Goal: Information Seeking & Learning: Learn about a topic

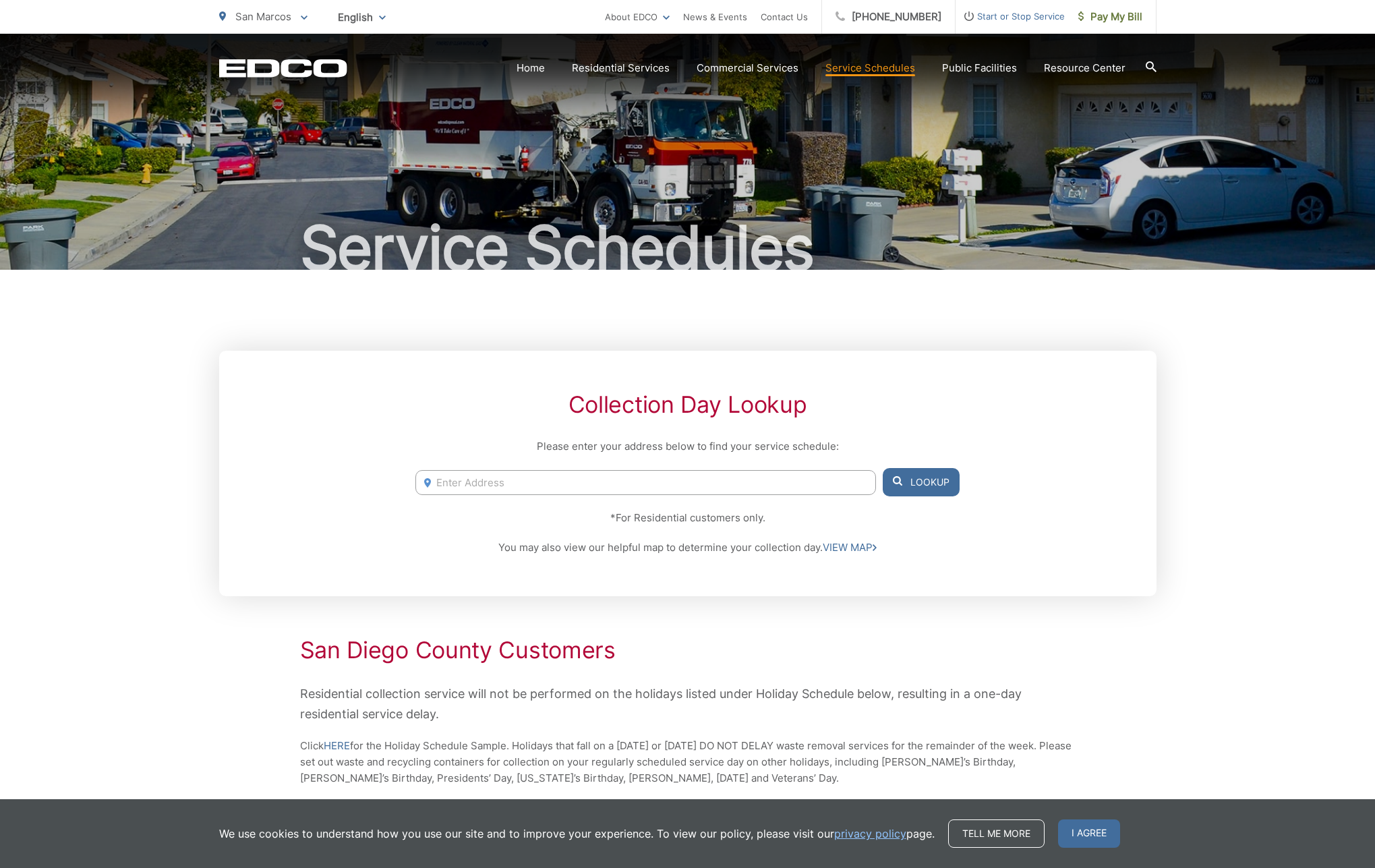
click at [805, 482] on input "Enter Address" at bounding box center [645, 482] width 460 height 25
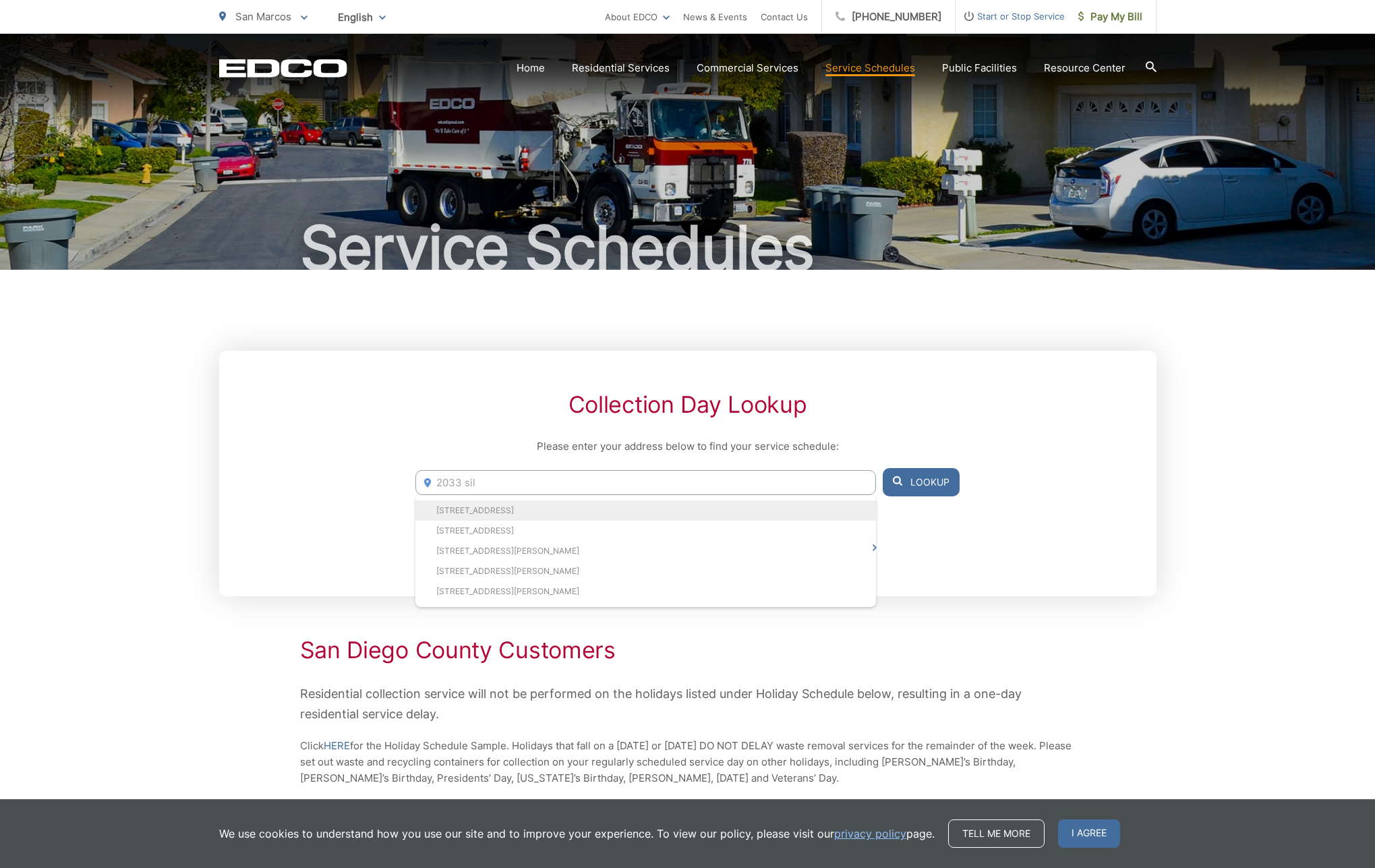
click at [565, 511] on li "2033 Silverado St, San Marcos, CA, 92078" at bounding box center [645, 509] width 460 height 20
type input "2033 Silverado St, San Marcos, CA, 92078"
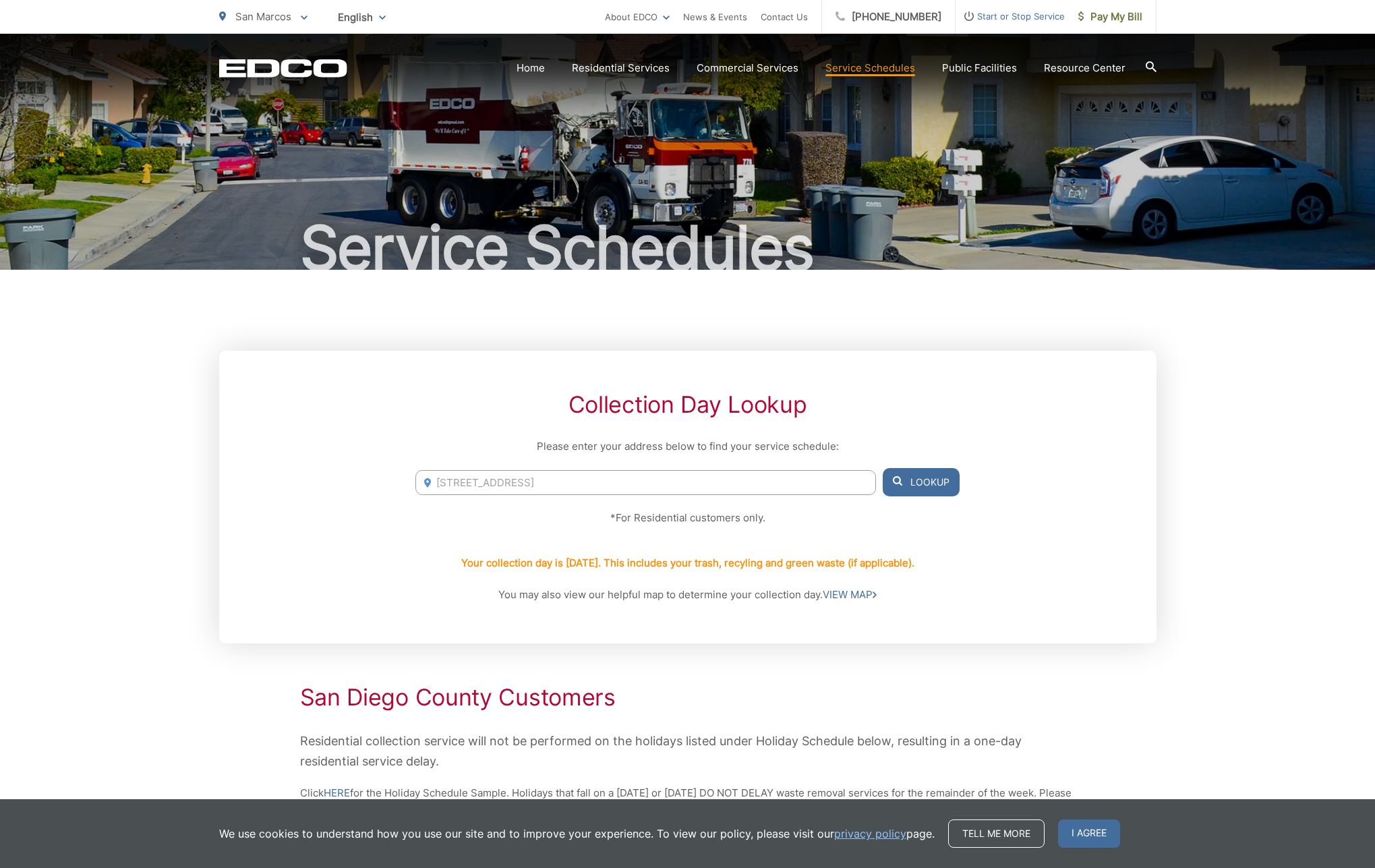
click at [929, 480] on button "Lookup" at bounding box center [921, 482] width 77 height 29
drag, startPoint x: 445, startPoint y: 561, endPoint x: 990, endPoint y: 578, distance: 545.3
click at [990, 578] on div "Collection Day Lookup Please enter your address below to find your service sche…" at bounding box center [688, 497] width 937 height 293
click at [838, 587] on link "VIEW MAP" at bounding box center [849, 594] width 54 height 16
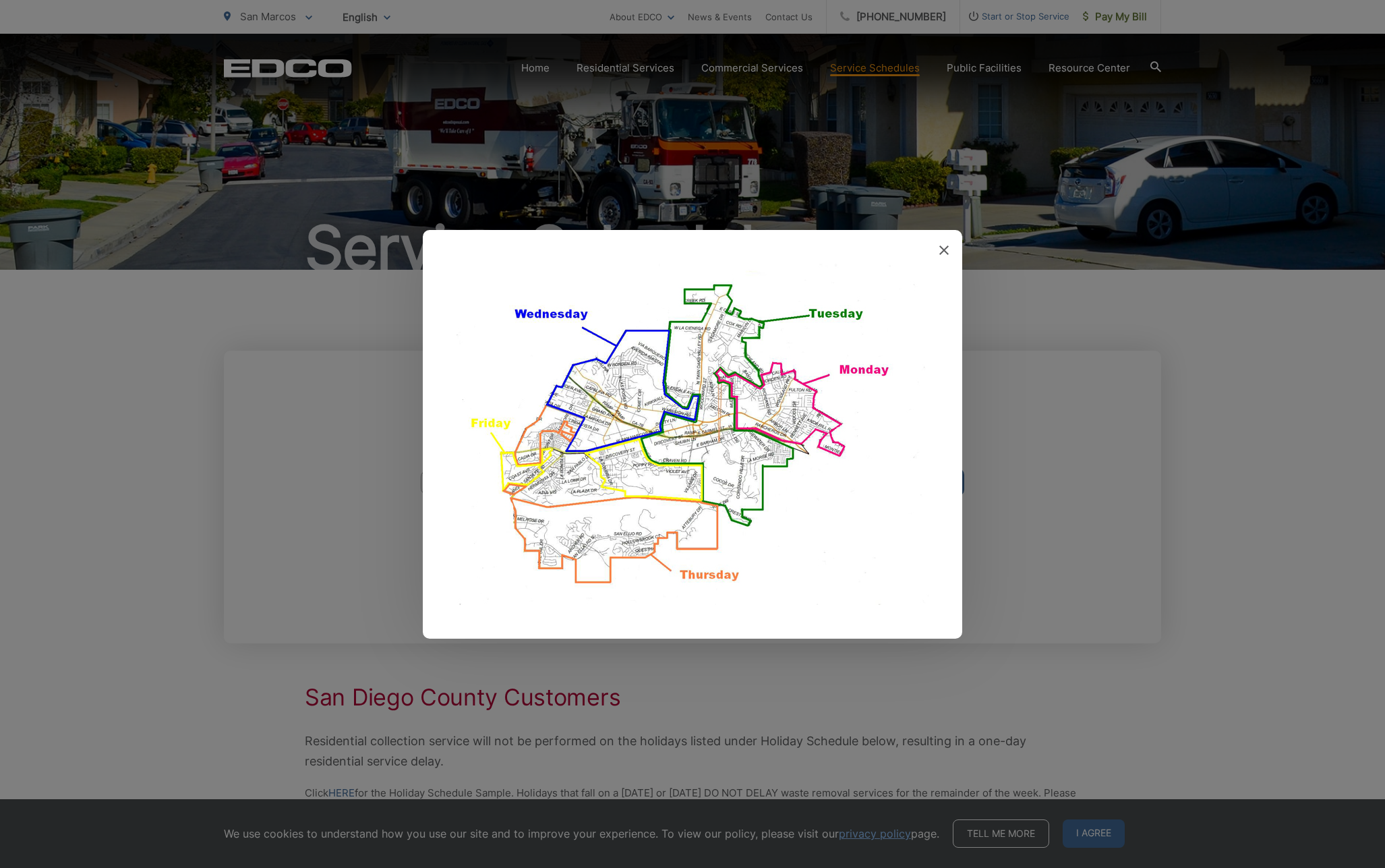
click at [643, 538] on img at bounding box center [692, 434] width 472 height 341
click at [715, 427] on img at bounding box center [692, 434] width 472 height 341
click at [936, 257] on div at bounding box center [692, 434] width 540 height 409
click at [940, 249] on icon at bounding box center [943, 249] width 10 height 10
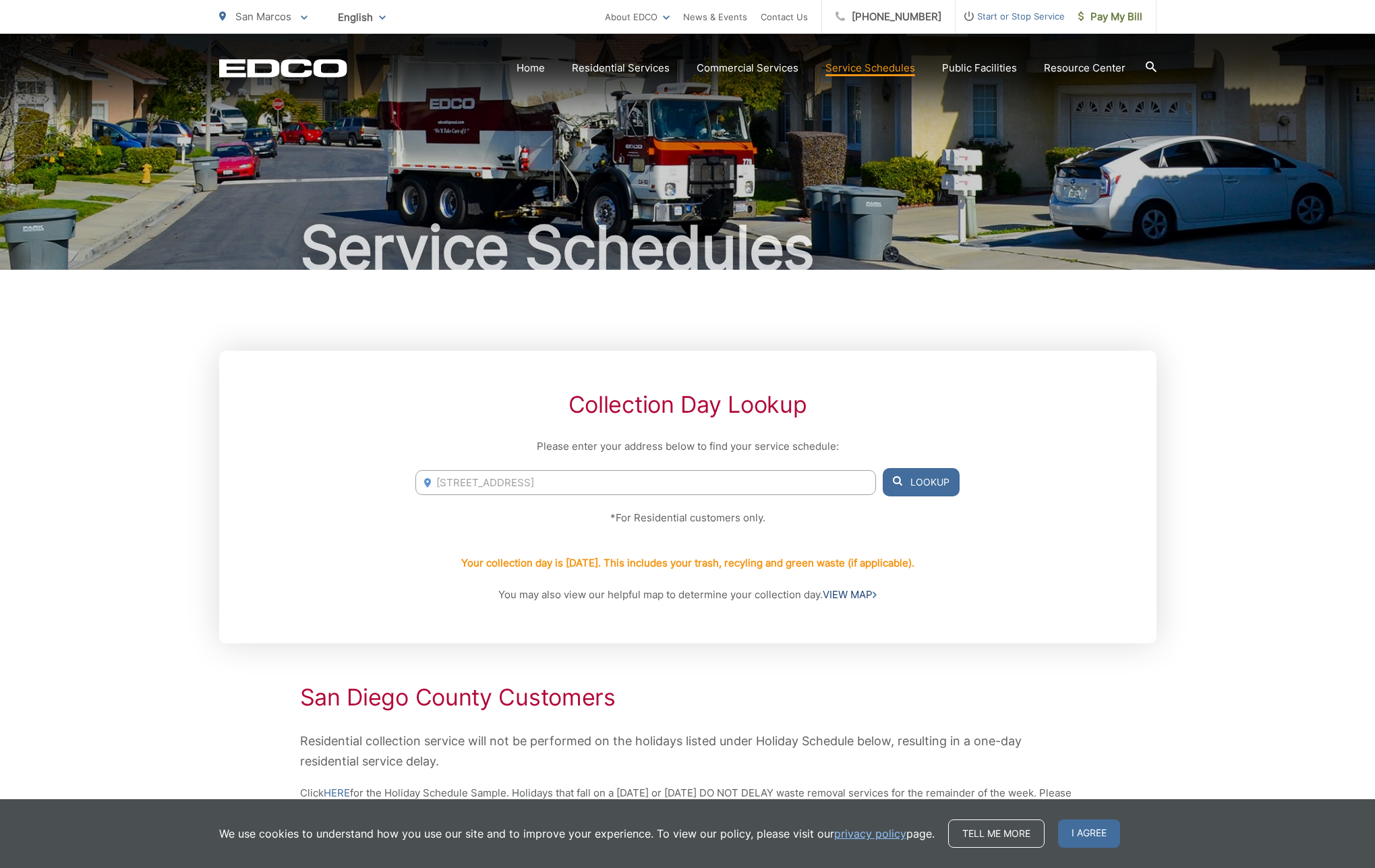
click at [860, 594] on link "VIEW MAP" at bounding box center [849, 594] width 54 height 16
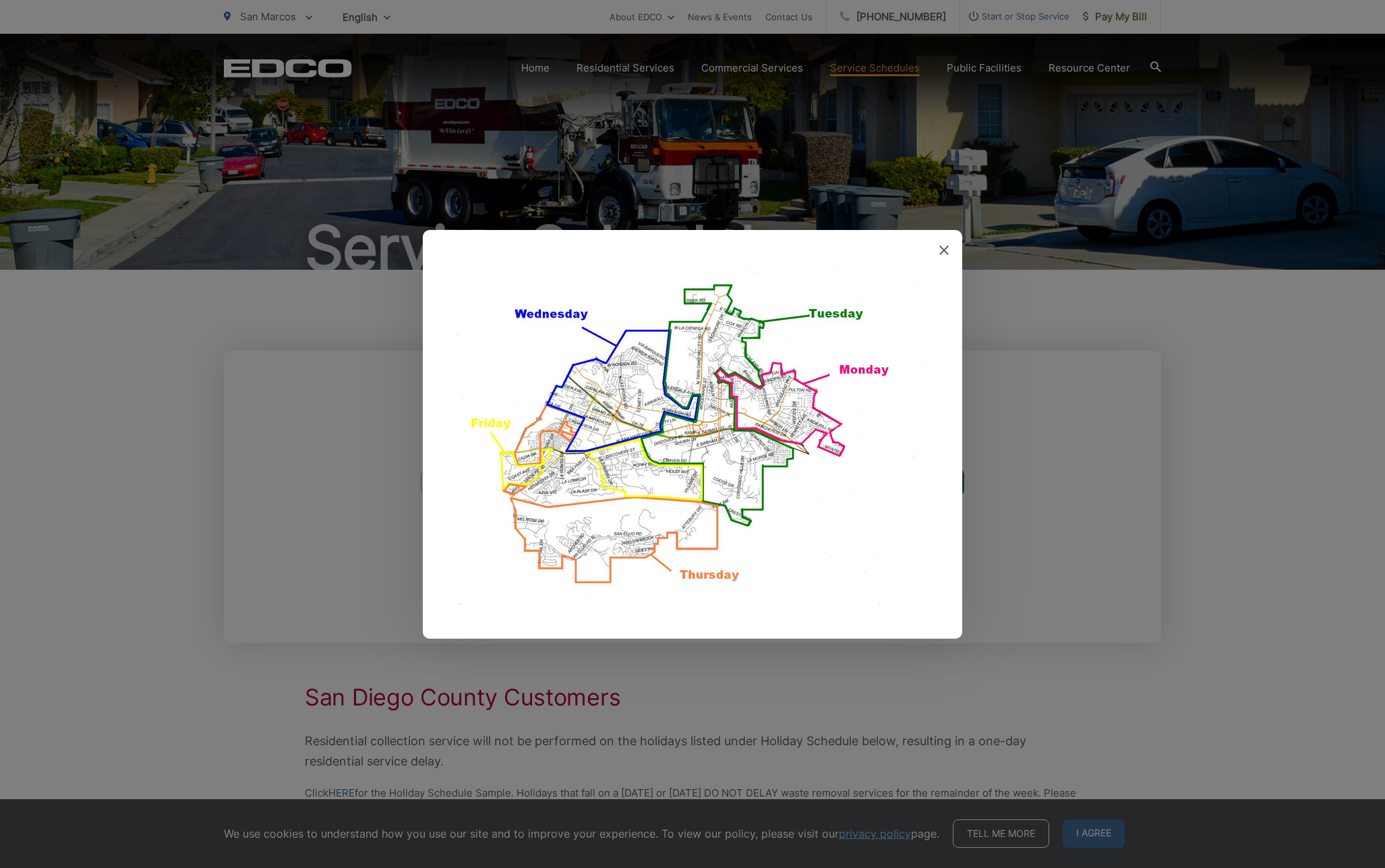
click at [1057, 541] on div at bounding box center [692, 434] width 1385 height 868
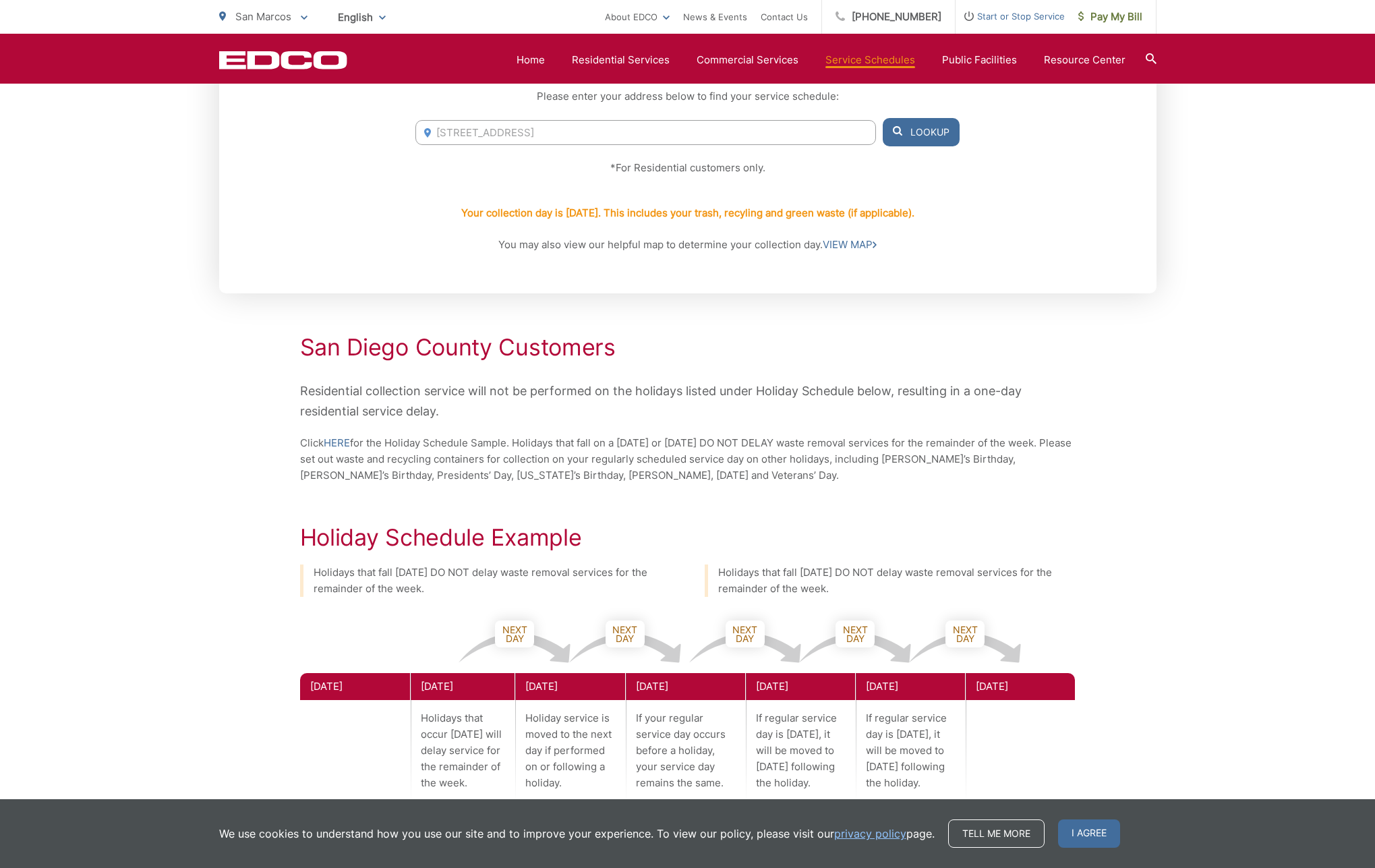
scroll to position [353, 0]
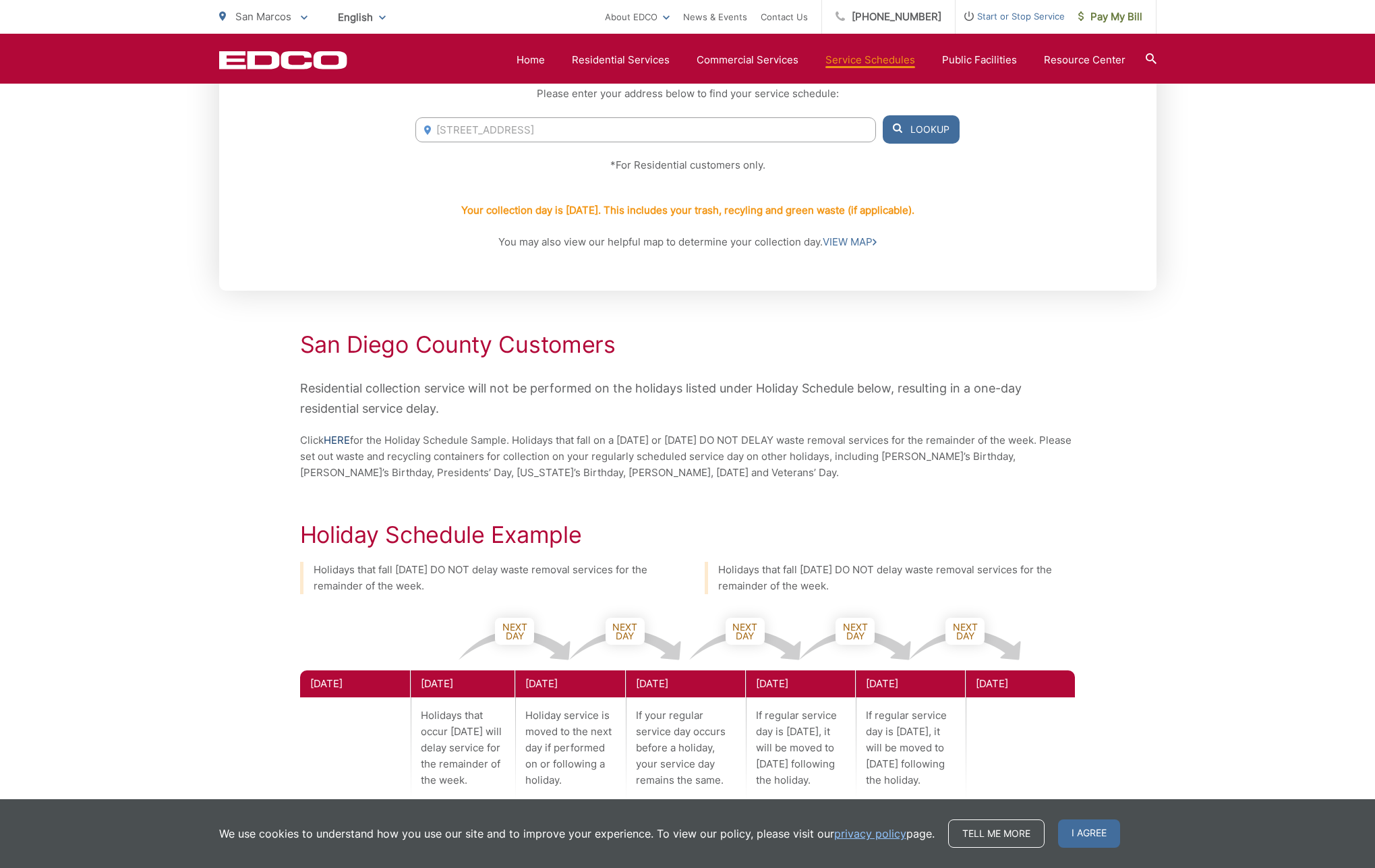
click at [336, 443] on link "HERE" at bounding box center [337, 440] width 26 height 16
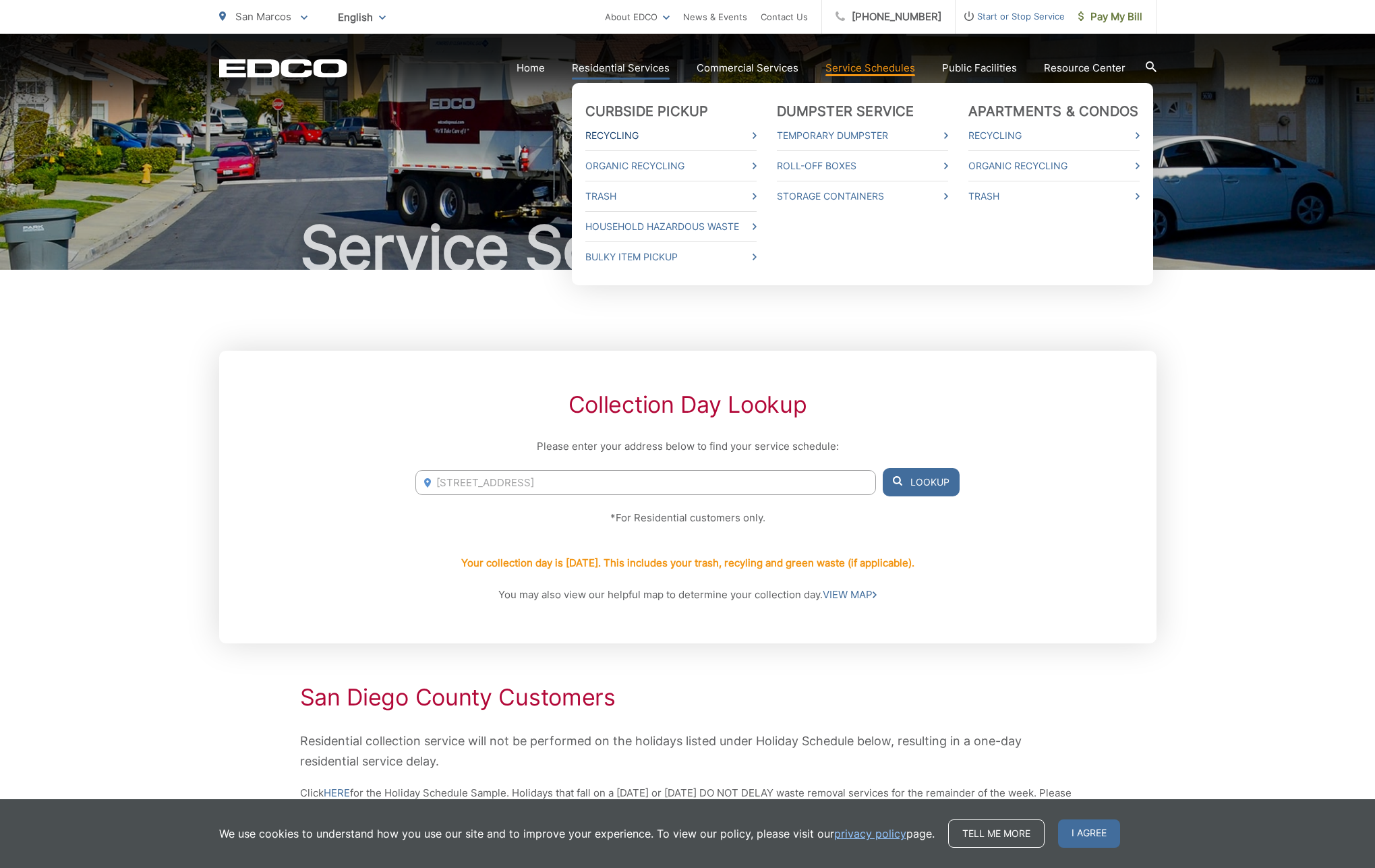
click at [615, 136] on link "Recycling" at bounding box center [671, 135] width 172 height 16
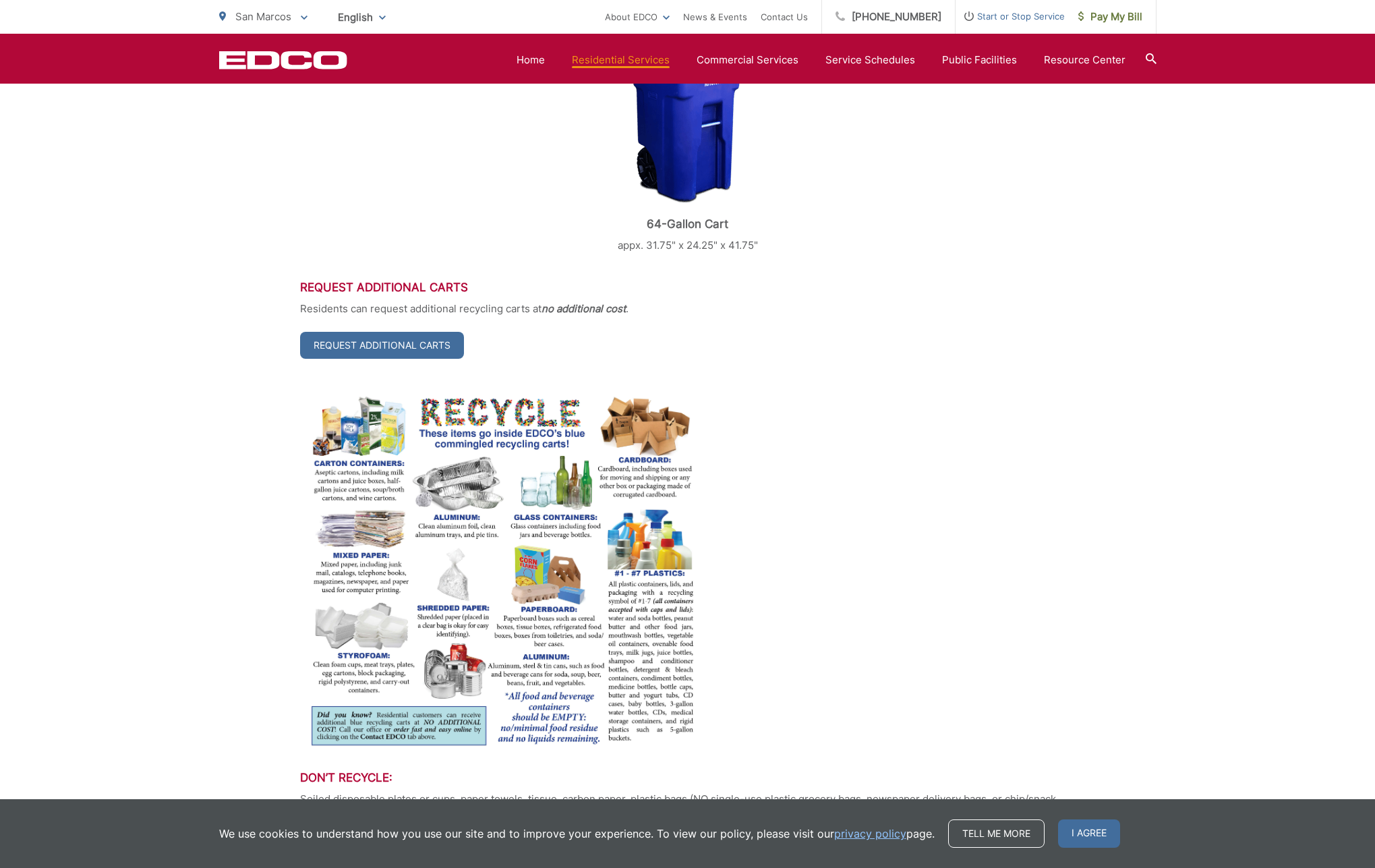
scroll to position [508, 0]
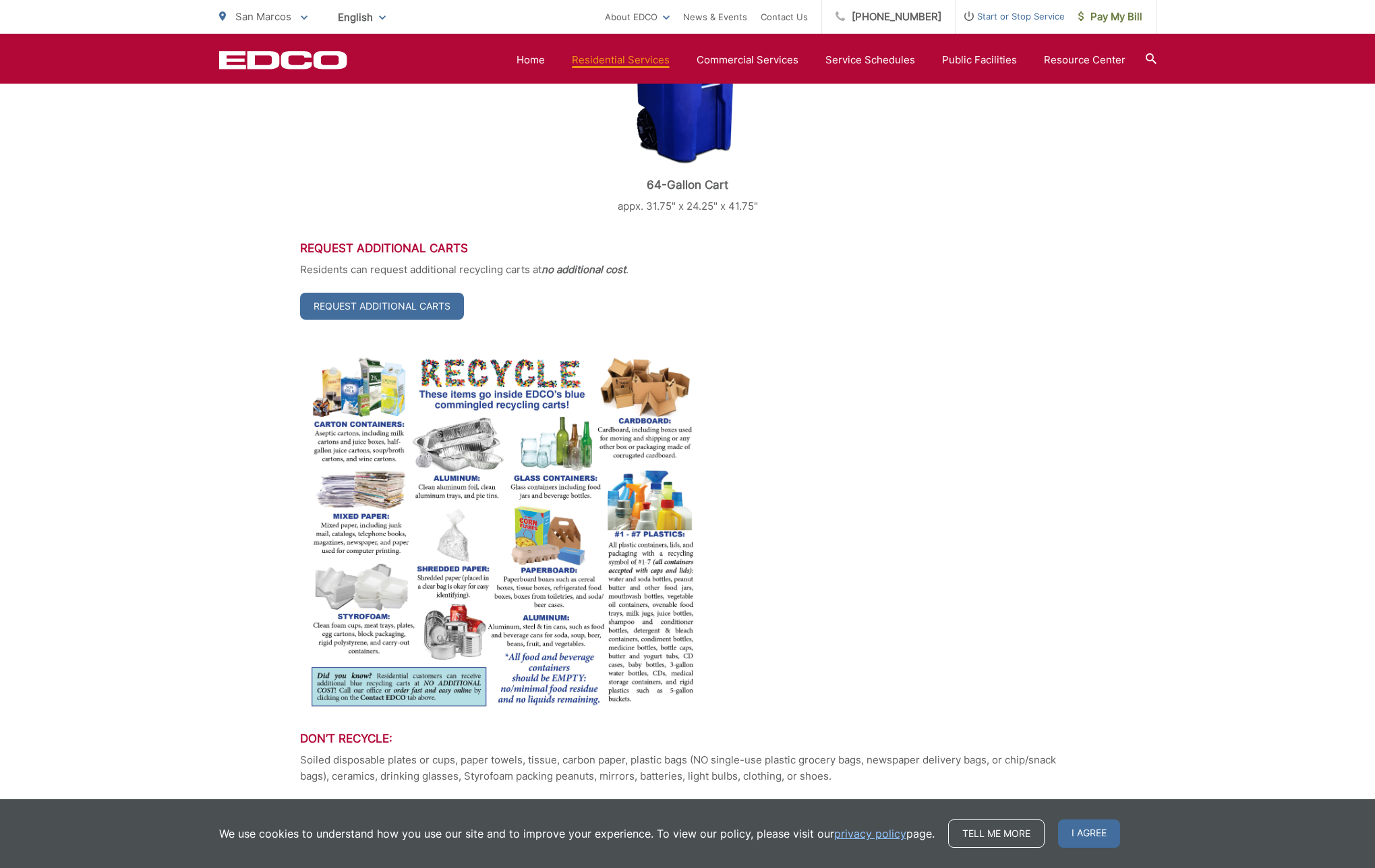
click at [866, 768] on p "Soiled disposable plates or cups, paper towels, tissue, carbon paper, plastic b…" at bounding box center [687, 768] width 775 height 32
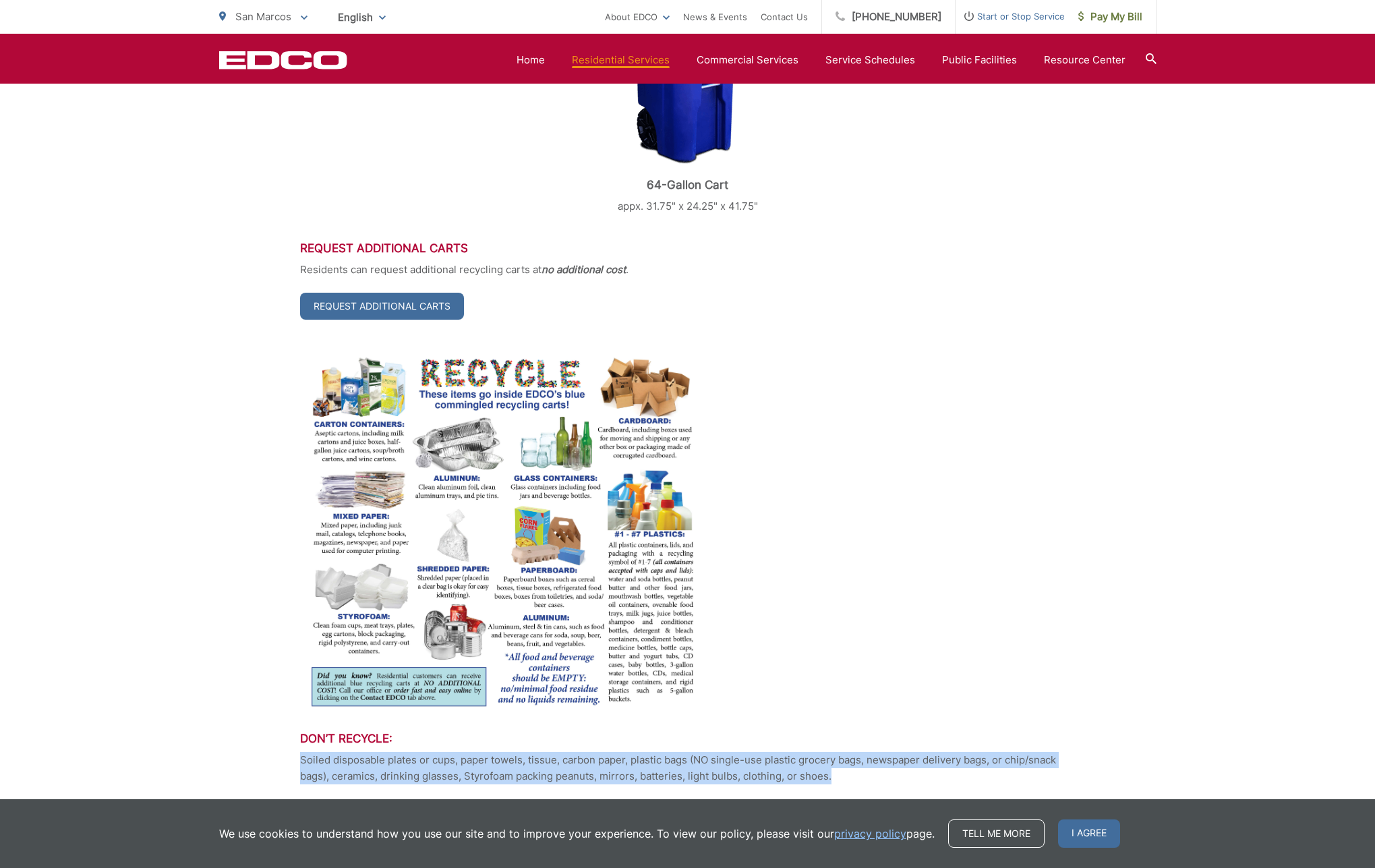
drag, startPoint x: 300, startPoint y: 758, endPoint x: 898, endPoint y: 782, distance: 598.5
click at [898, 782] on p "Soiled disposable plates or cups, paper towels, tissue, carbon paper, plastic b…" at bounding box center [687, 768] width 775 height 32
copy p "Soiled disposable plates or cups, paper towels, tissue, carbon paper, plastic b…"
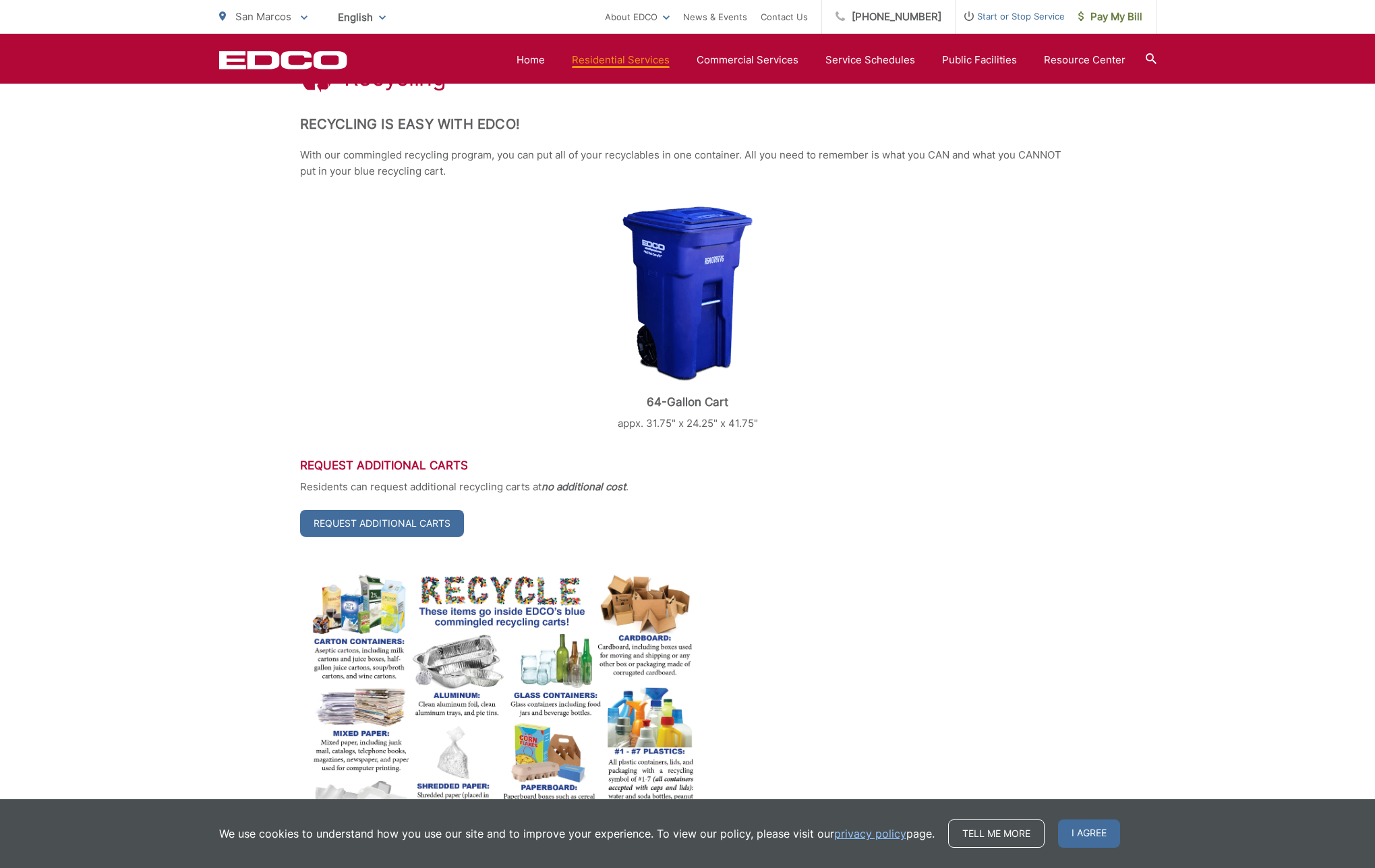
scroll to position [0, 0]
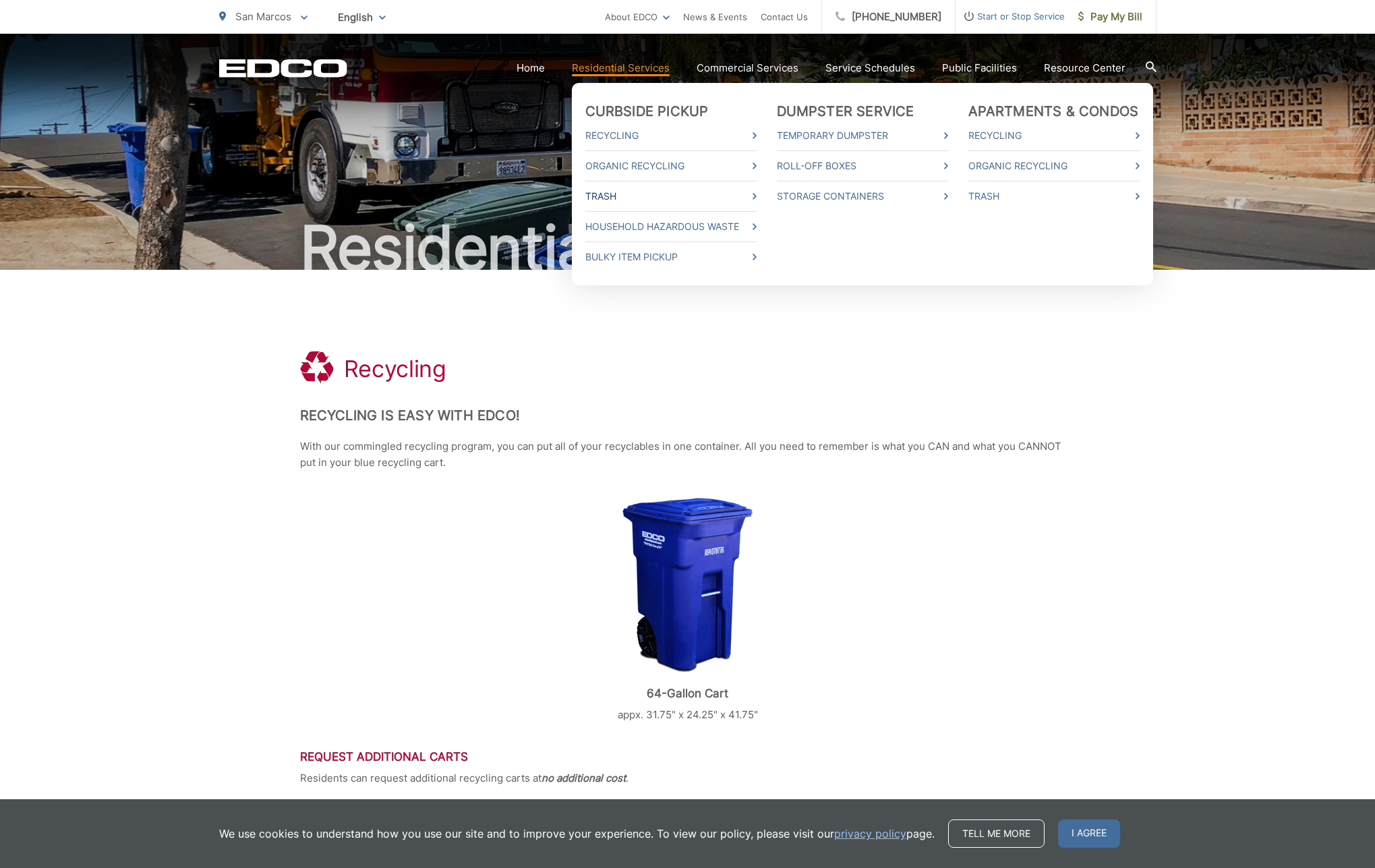
click at [619, 193] on link "Trash" at bounding box center [671, 196] width 172 height 16
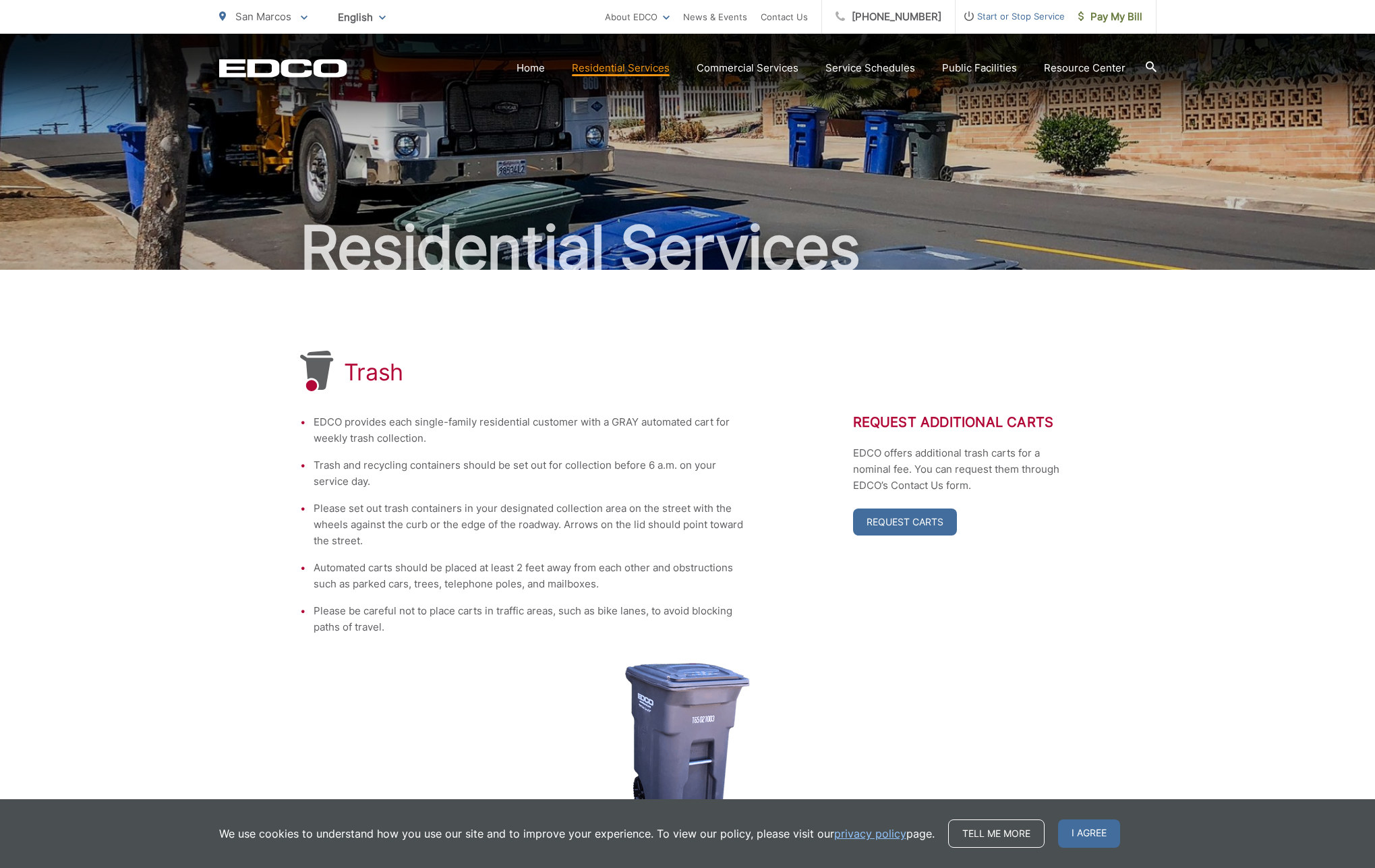
click at [596, 462] on li "Trash and recycling containers should be set out for collection before 6 a.m. o…" at bounding box center [529, 473] width 431 height 32
drag, startPoint x: 616, startPoint y: 463, endPoint x: 659, endPoint y: 463, distance: 43.0
click at [659, 463] on li "Trash and recycling containers should be set out for collection before 6 a.m. o…" at bounding box center [529, 473] width 431 height 32
click at [660, 463] on li "Trash and recycling containers should be set out for collection before 6 a.m. o…" at bounding box center [529, 473] width 431 height 32
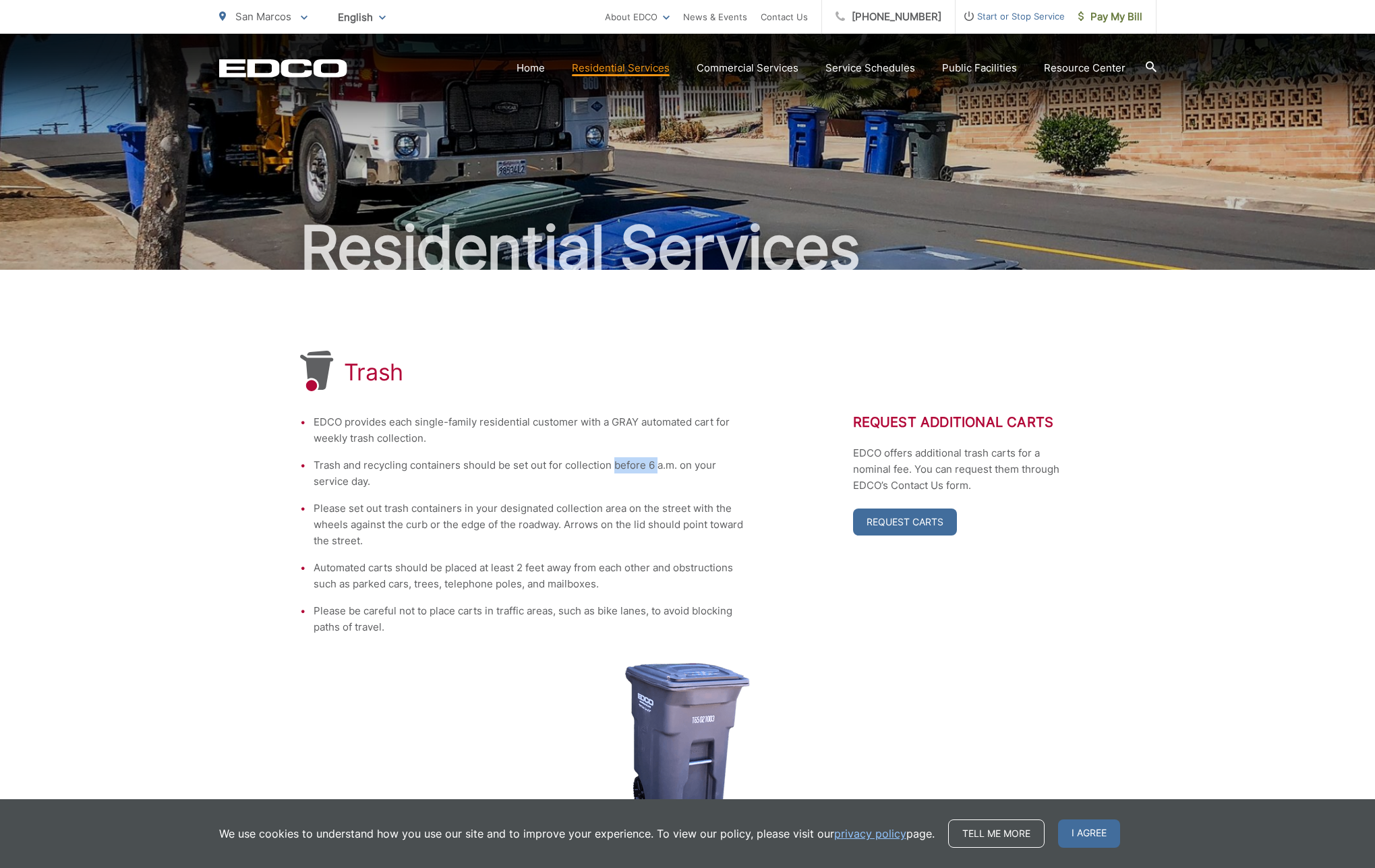
drag, startPoint x: 616, startPoint y: 467, endPoint x: 658, endPoint y: 467, distance: 42.0
click at [658, 467] on li "Trash and recycling containers should be set out for collection before 6 a.m. o…" at bounding box center [529, 473] width 431 height 32
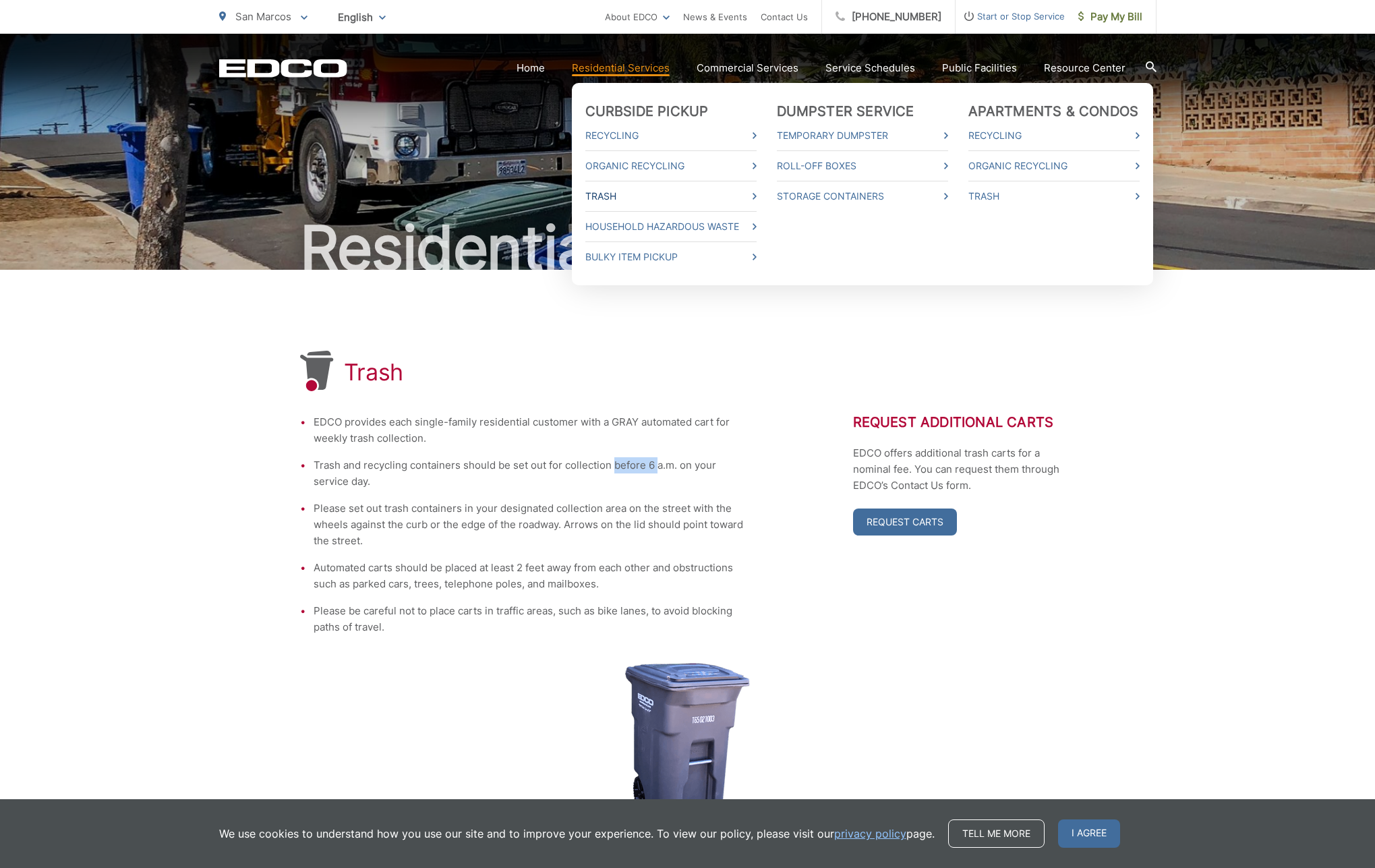
click at [614, 191] on link "Trash" at bounding box center [671, 196] width 172 height 16
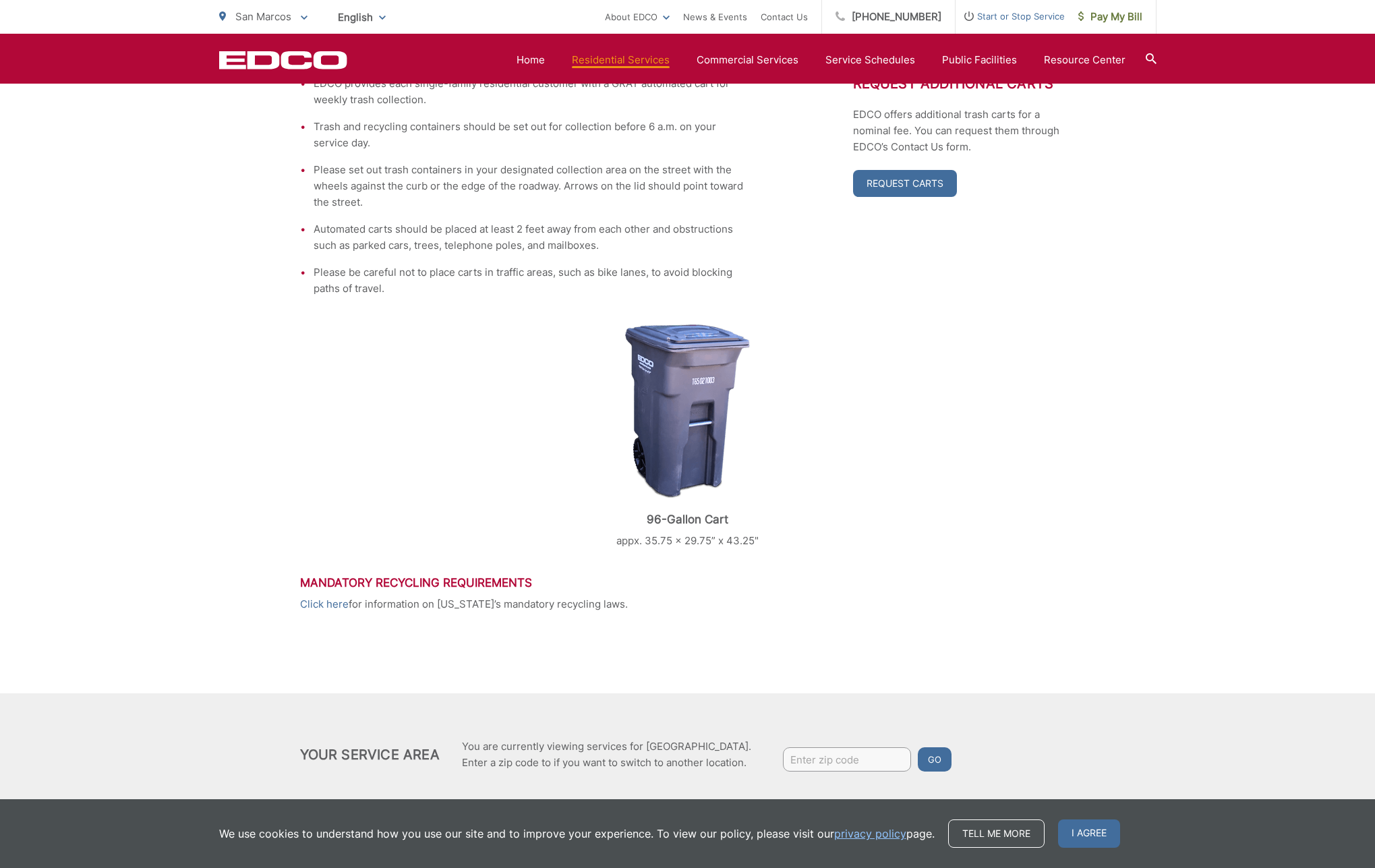
scroll to position [36, 0]
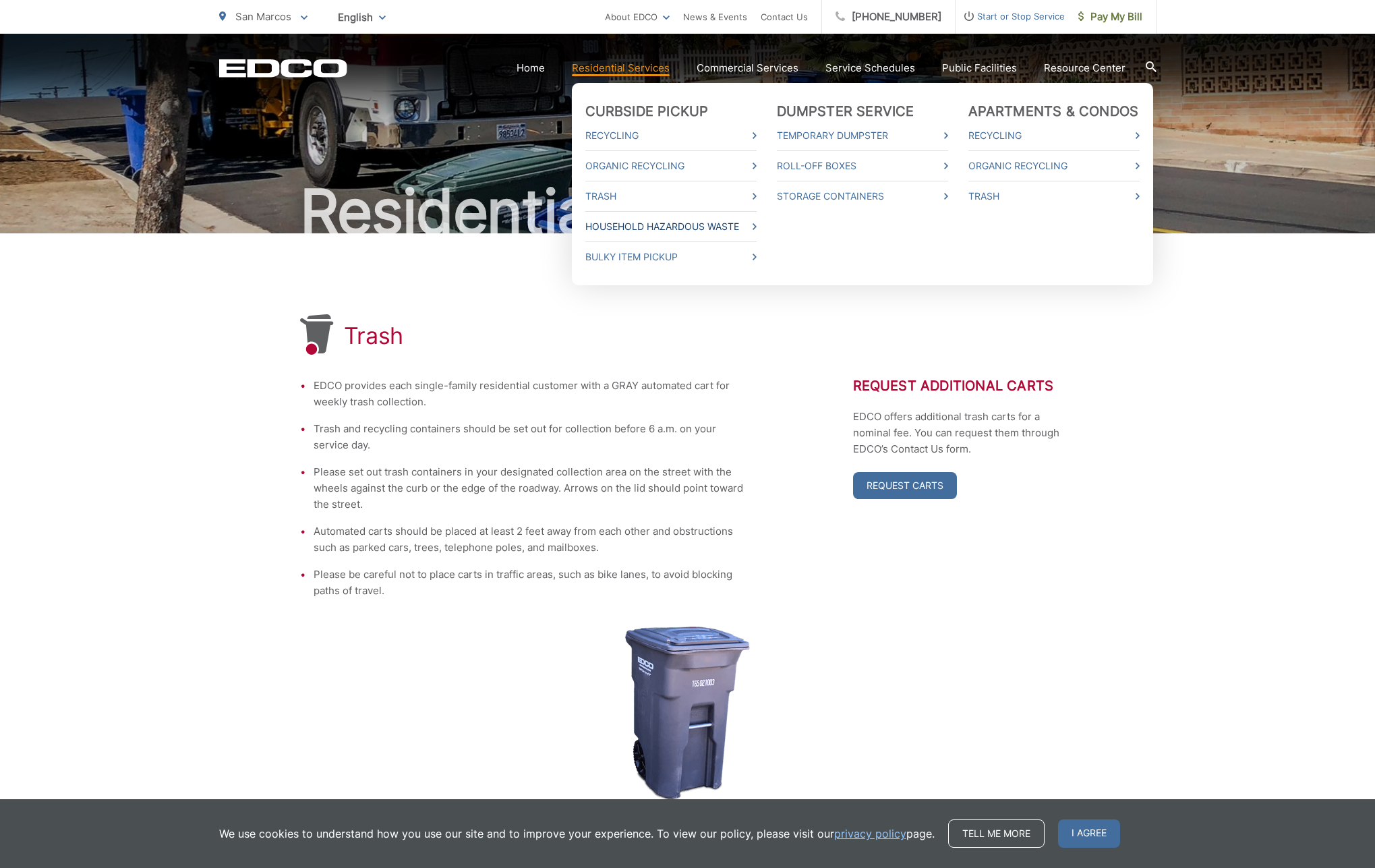
click at [645, 233] on link "Household Hazardous Waste" at bounding box center [671, 226] width 172 height 16
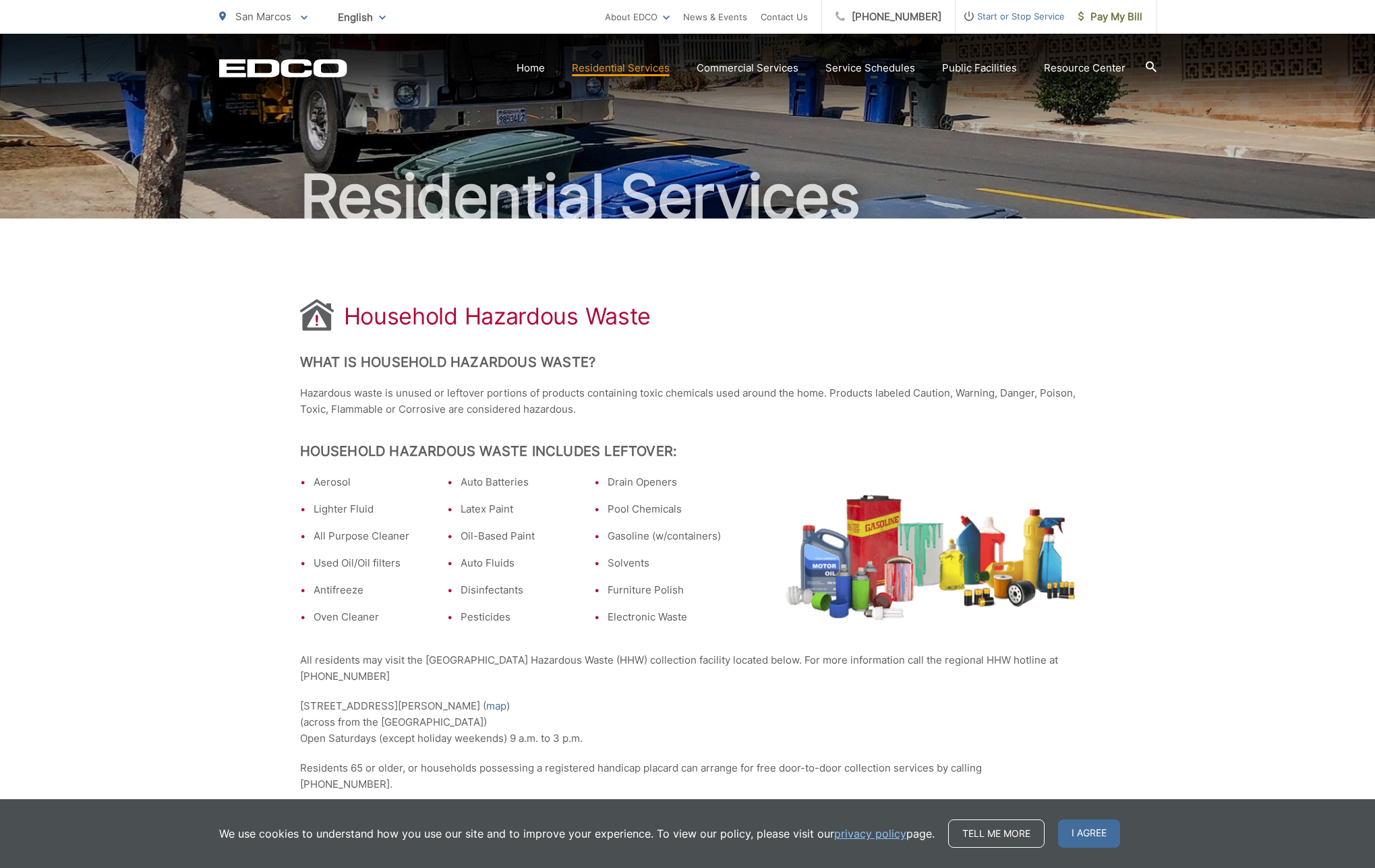
scroll to position [124, 0]
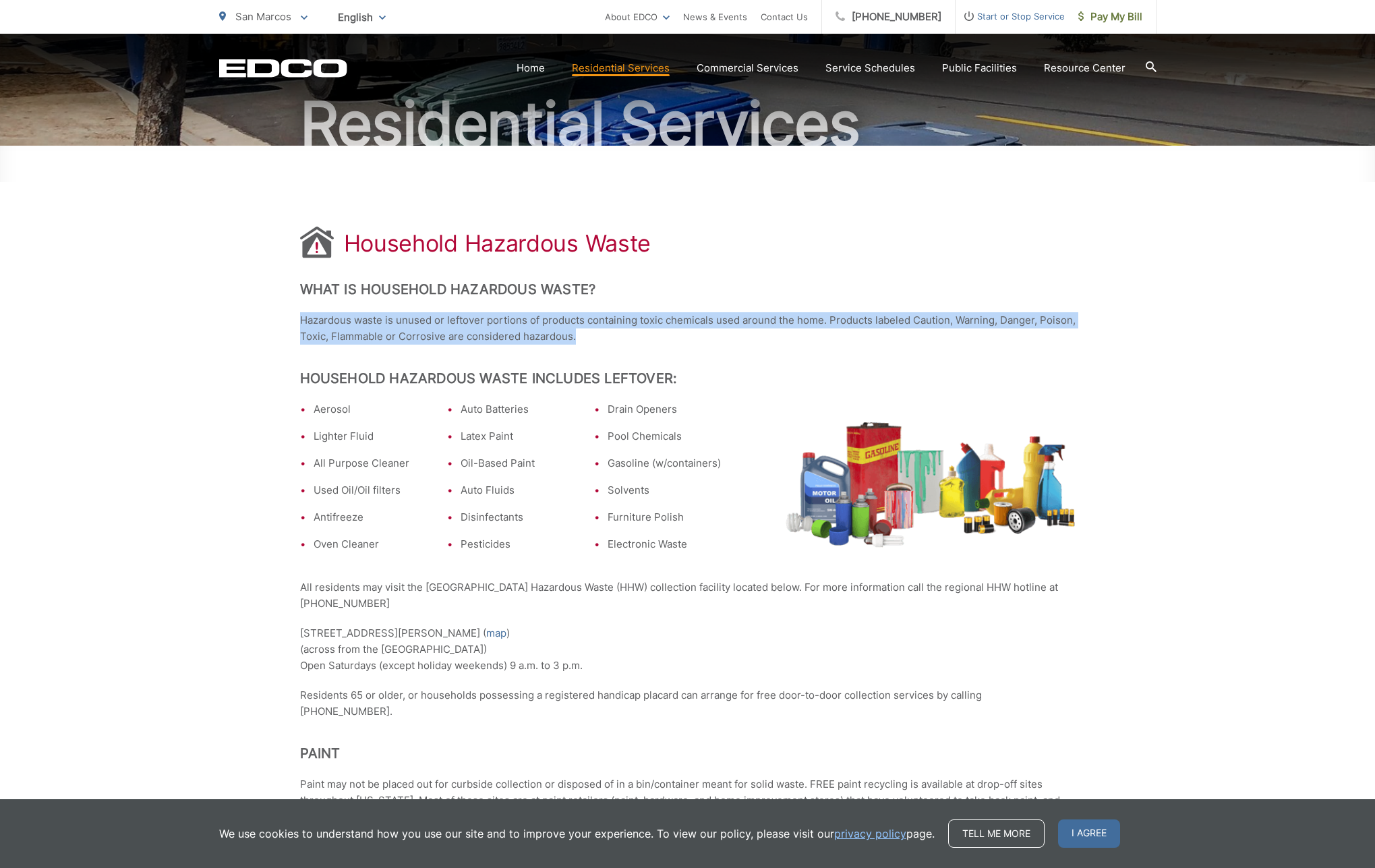
drag, startPoint x: 296, startPoint y: 324, endPoint x: 1069, endPoint y: 339, distance: 773.1
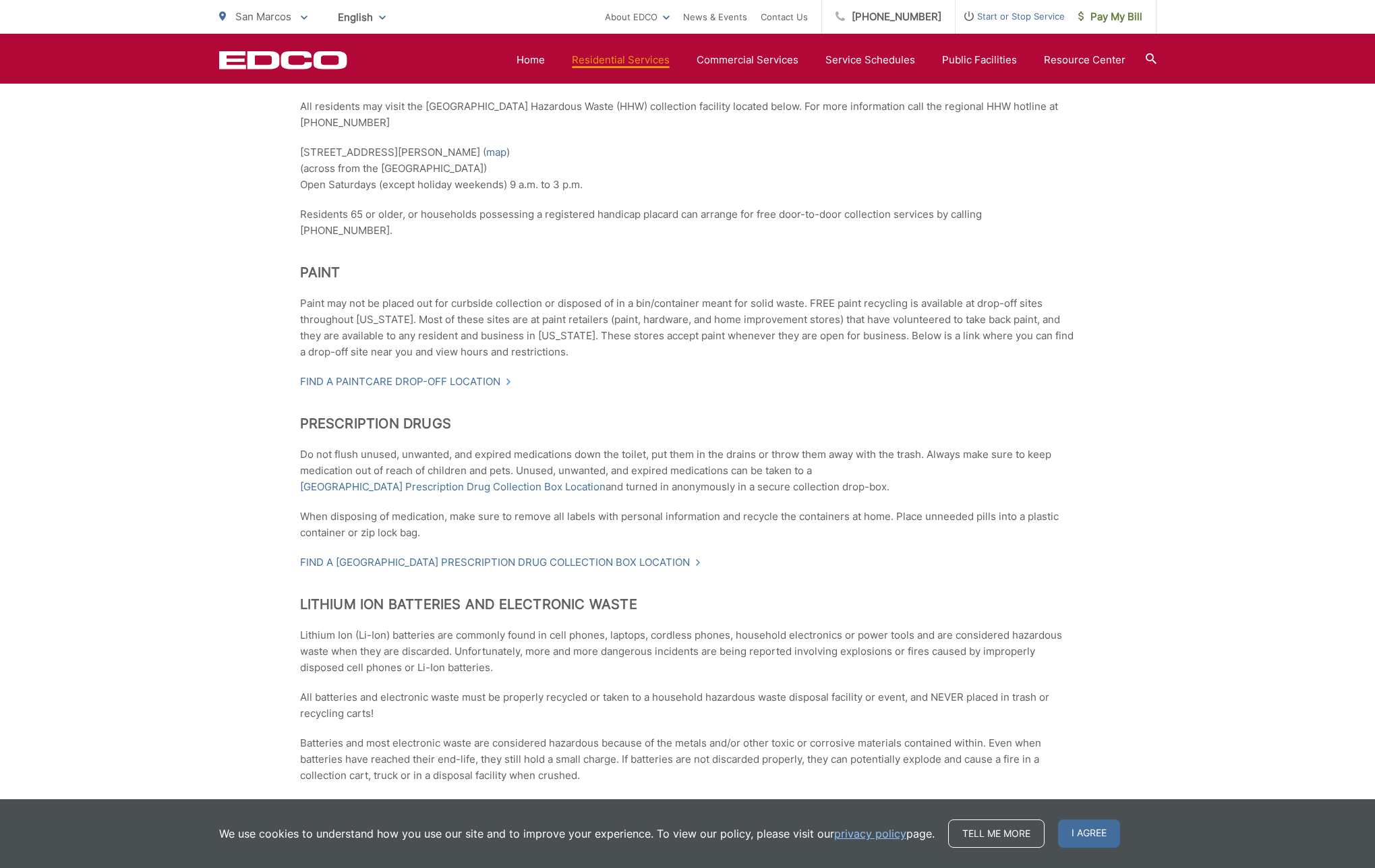
scroll to position [0, 0]
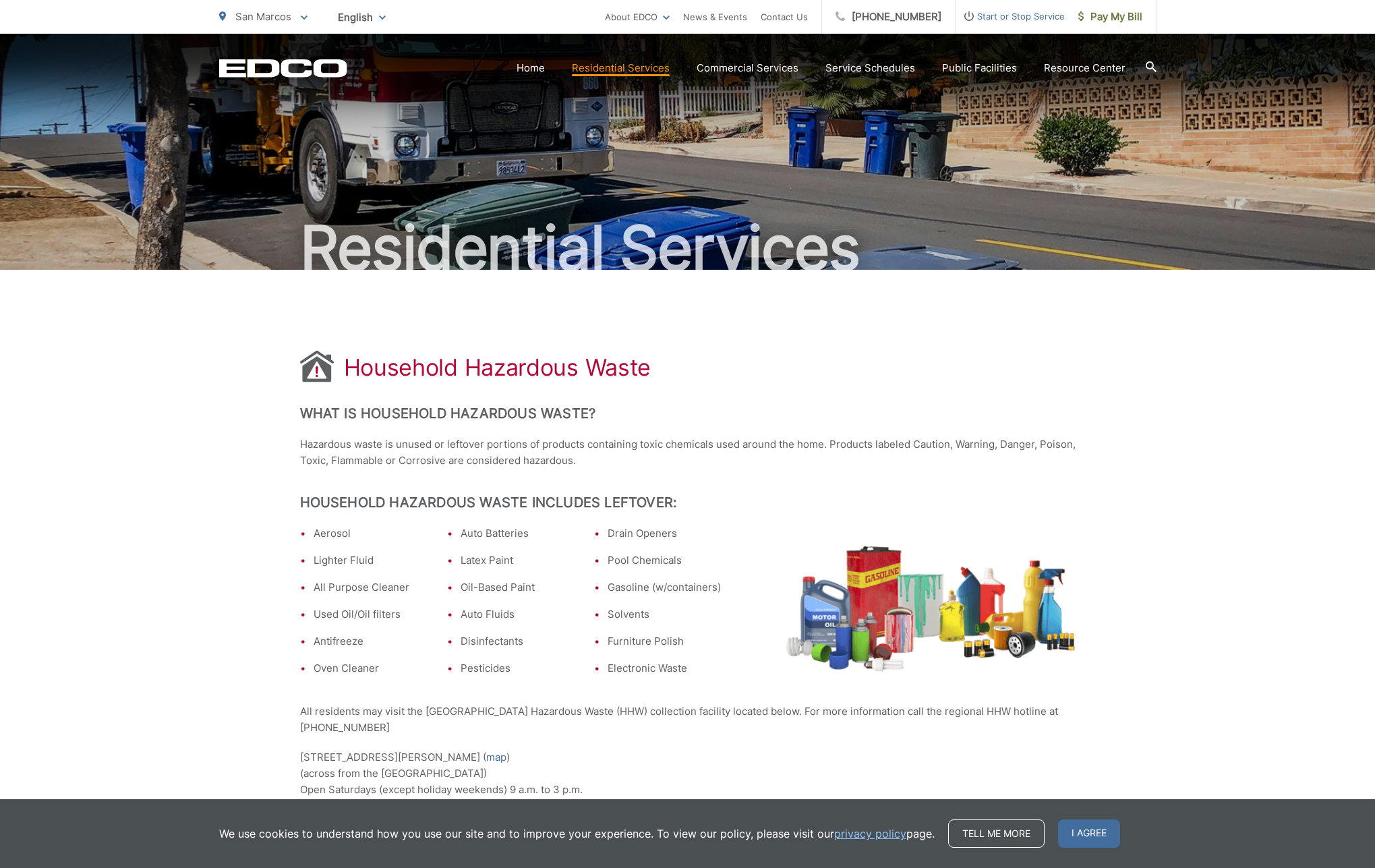
drag, startPoint x: 640, startPoint y: 677, endPoint x: 658, endPoint y: 664, distance: 22.2
click at [640, 677] on ul "Aerosol Lighter Fluid All Purpose Cleaner Used Oil/Oil filters Antifreeze Oven …" at bounding box center [510, 604] width 421 height 159
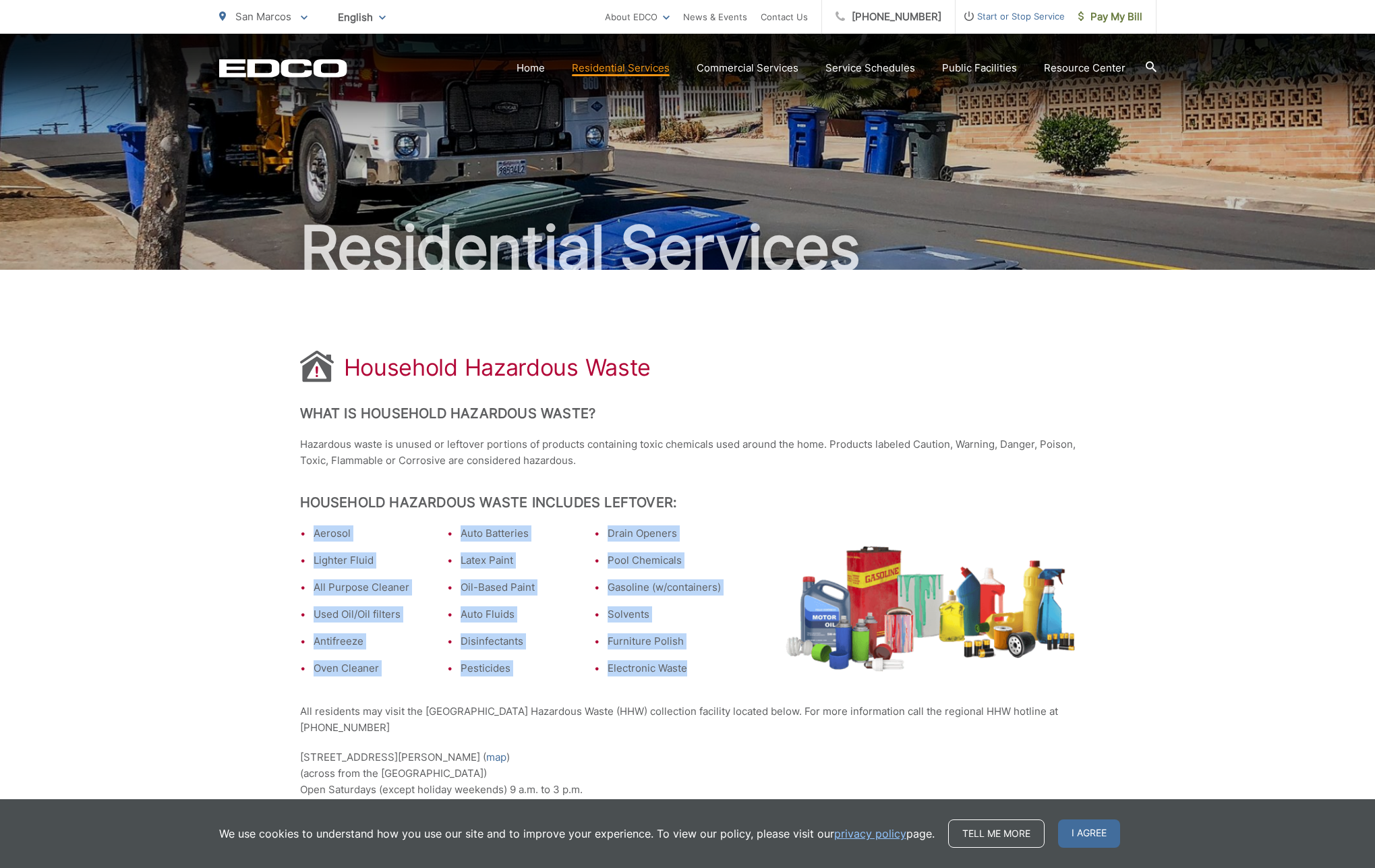
drag, startPoint x: 691, startPoint y: 665, endPoint x: 311, endPoint y: 537, distance: 401.0
click at [302, 537] on ul "Aerosol Lighter Fluid All Purpose Cleaner Used Oil/Oil filters Antifreeze Oven …" at bounding box center [510, 604] width 421 height 159
copy ul "Aerosol Lighter Fluid All Purpose Cleaner Used Oil/Oil filters Antifreeze Oven …"
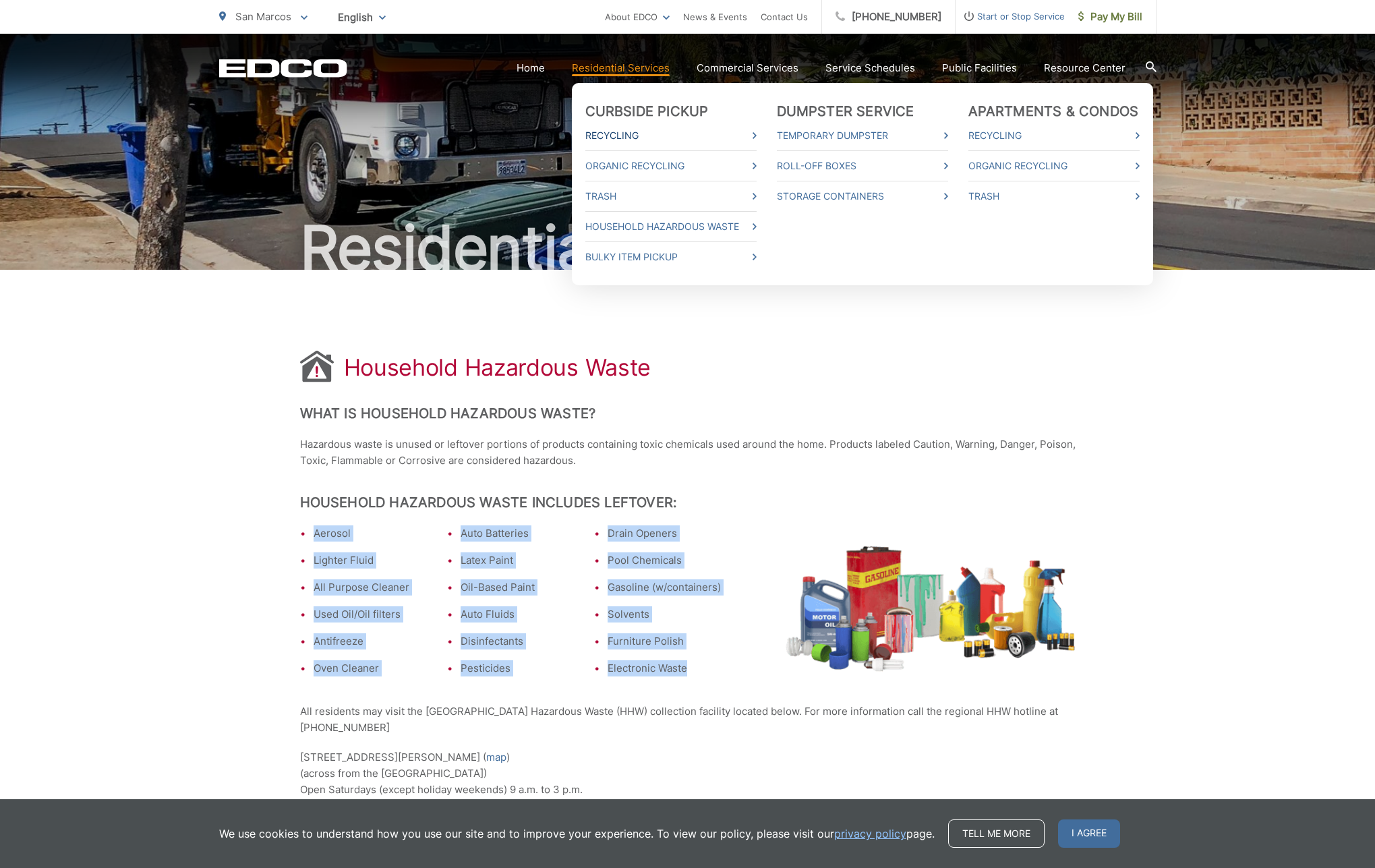
click at [652, 135] on link "Recycling" at bounding box center [671, 135] width 172 height 16
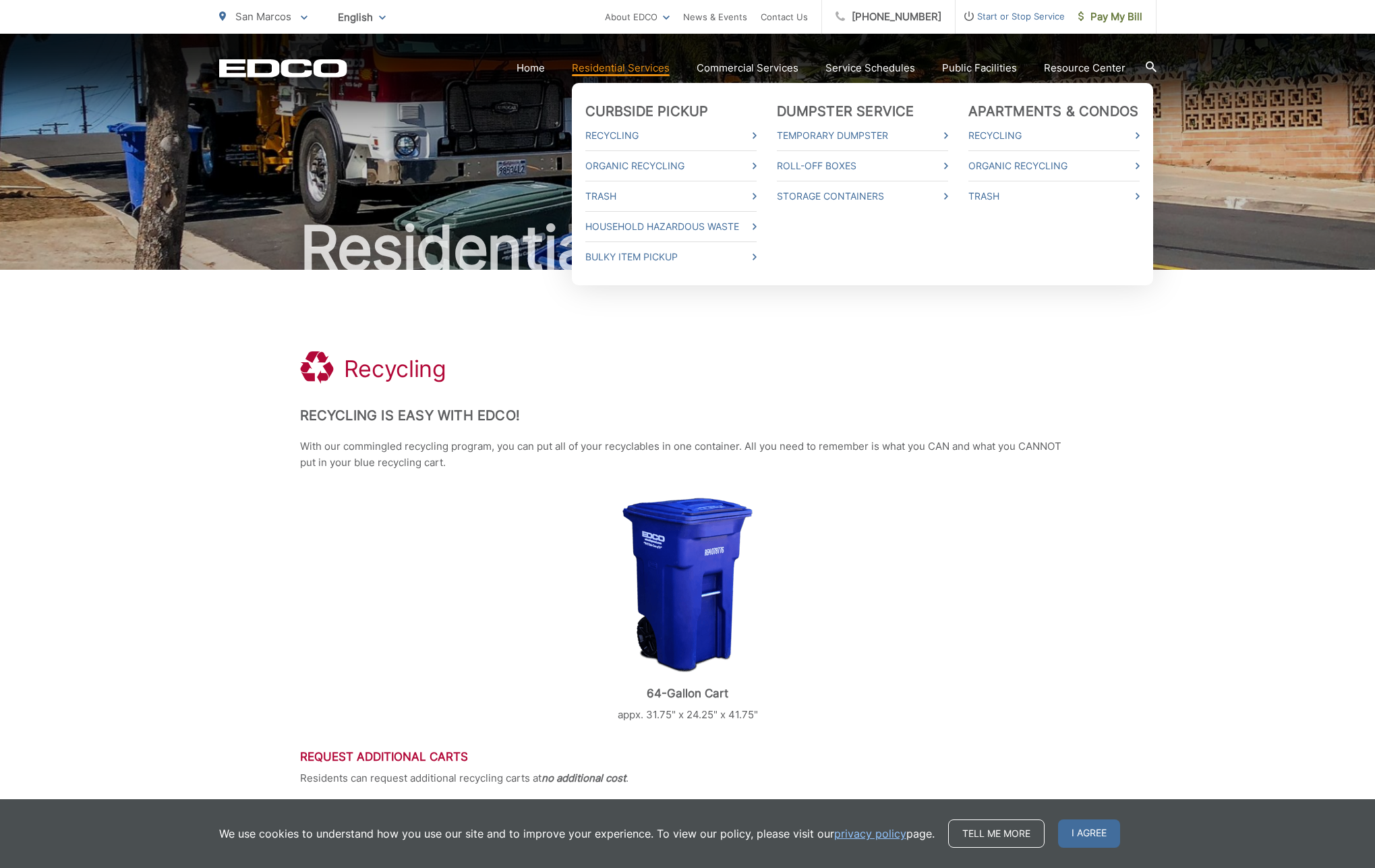
click at [649, 74] on link "Residential Services" at bounding box center [620, 68] width 98 height 16
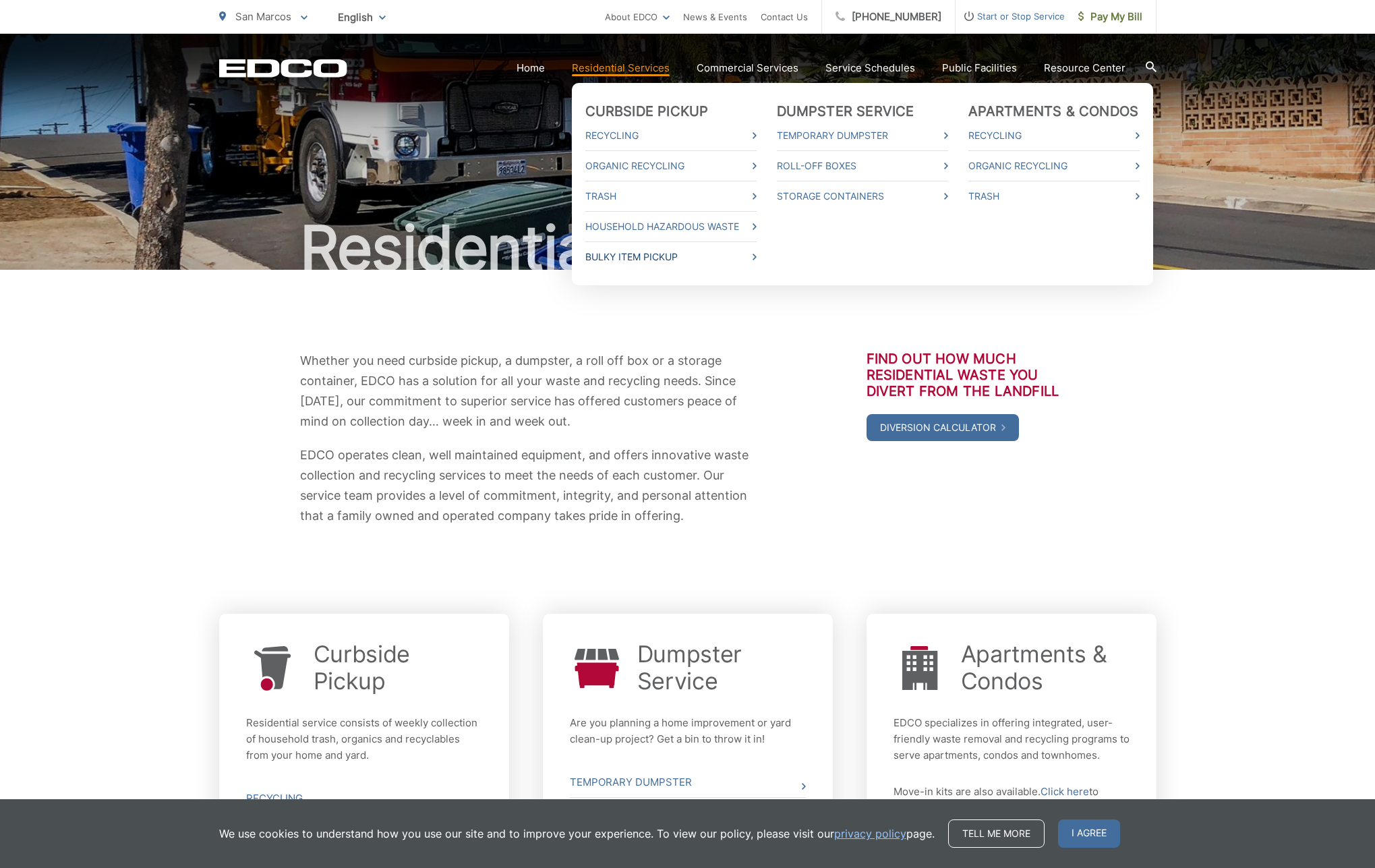
click at [643, 256] on link "Bulky Item Pickup" at bounding box center [671, 256] width 172 height 16
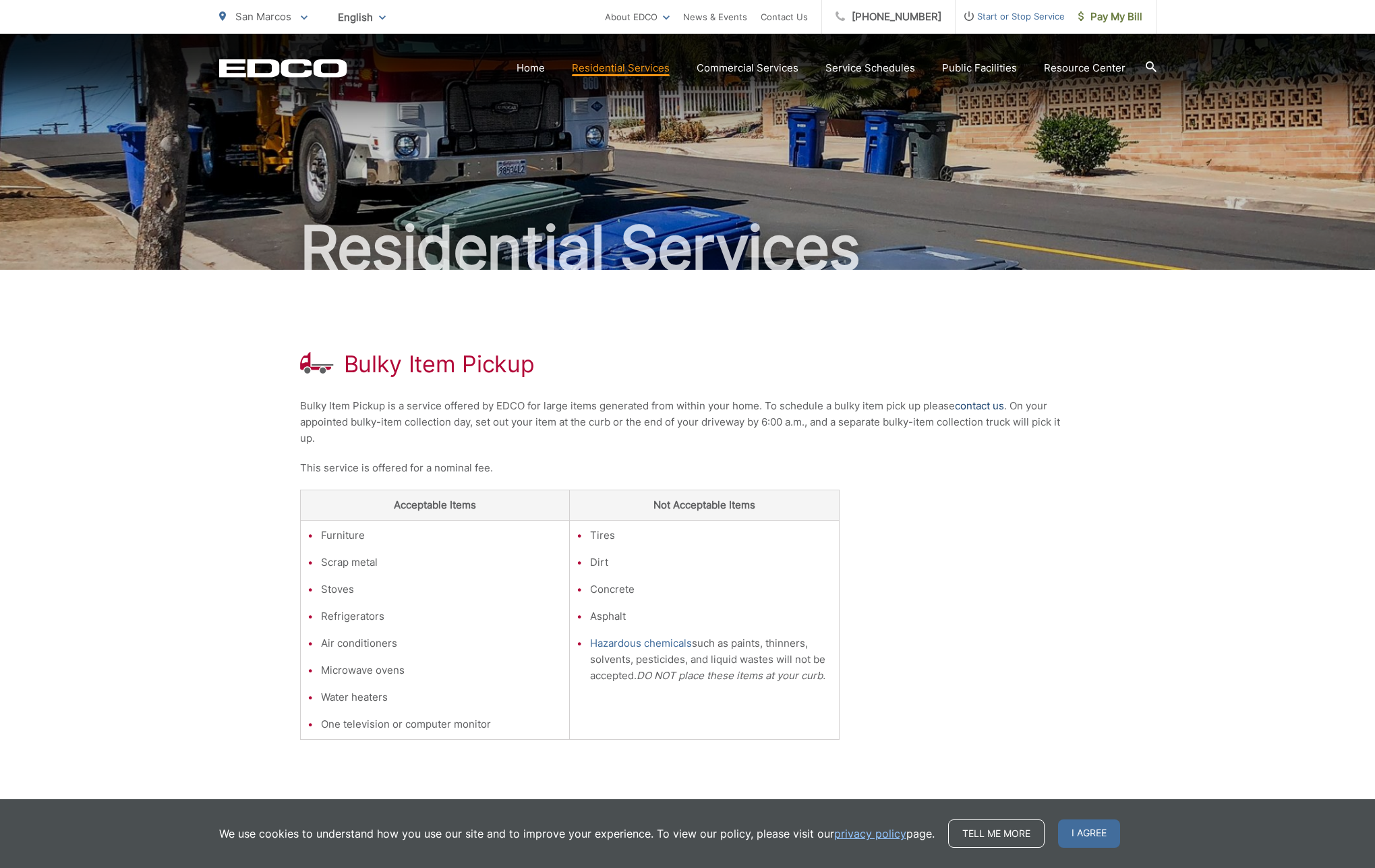
click at [983, 405] on link "contact us" at bounding box center [979, 405] width 49 height 16
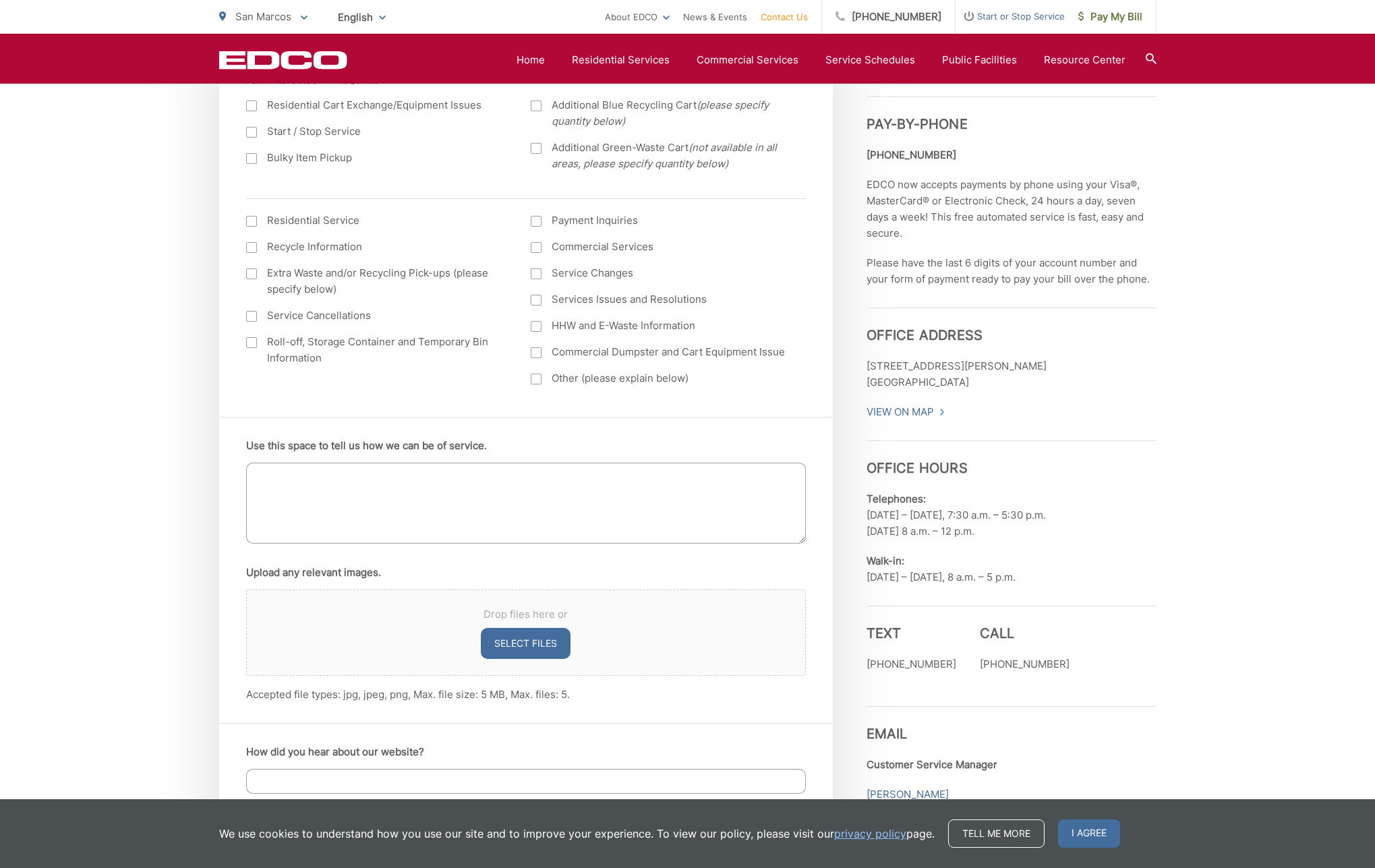
scroll to position [936, 0]
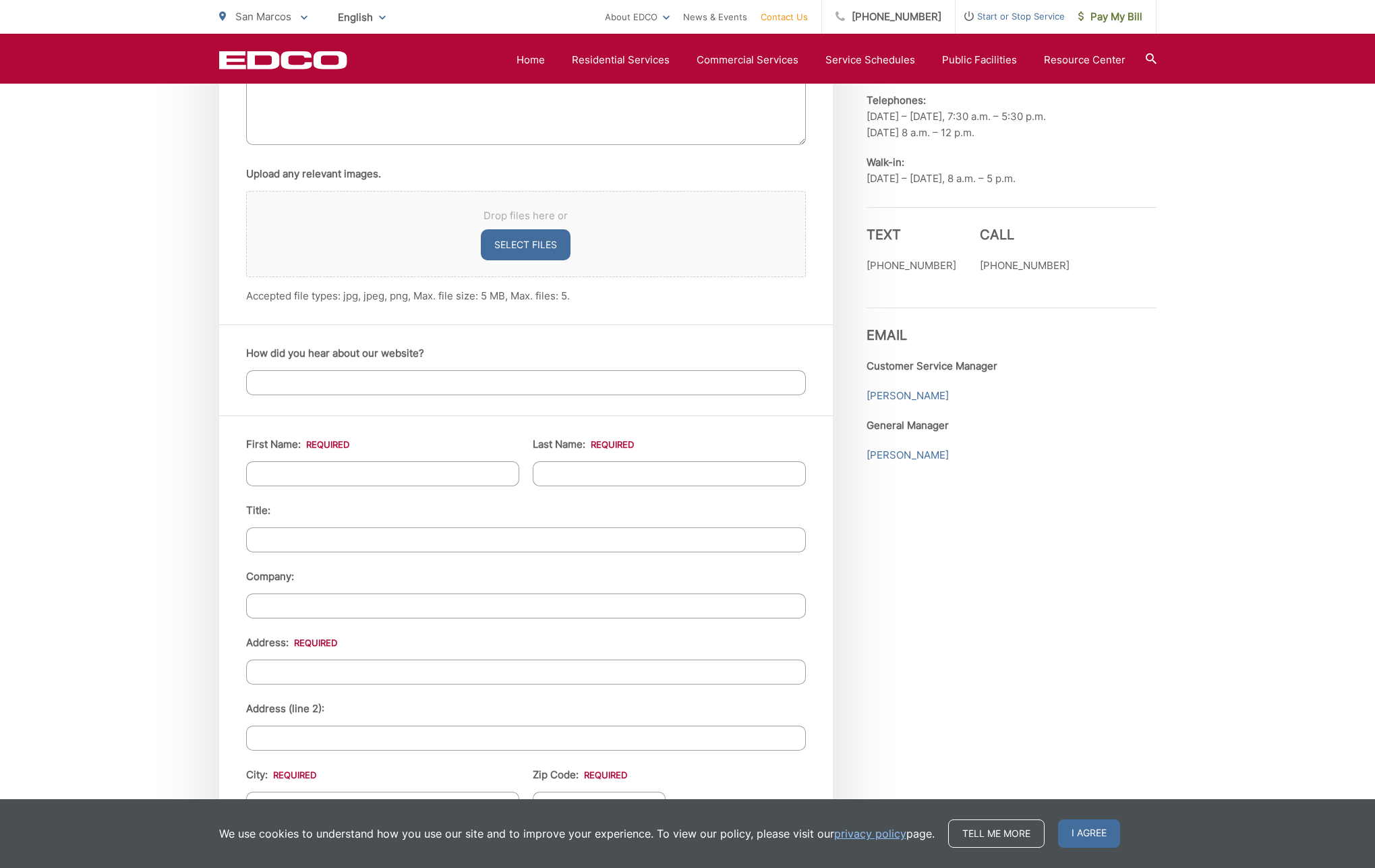
click at [1017, 268] on p "[PHONE_NUMBER]" at bounding box center [1025, 265] width 90 height 16
